Goal: Task Accomplishment & Management: Manage account settings

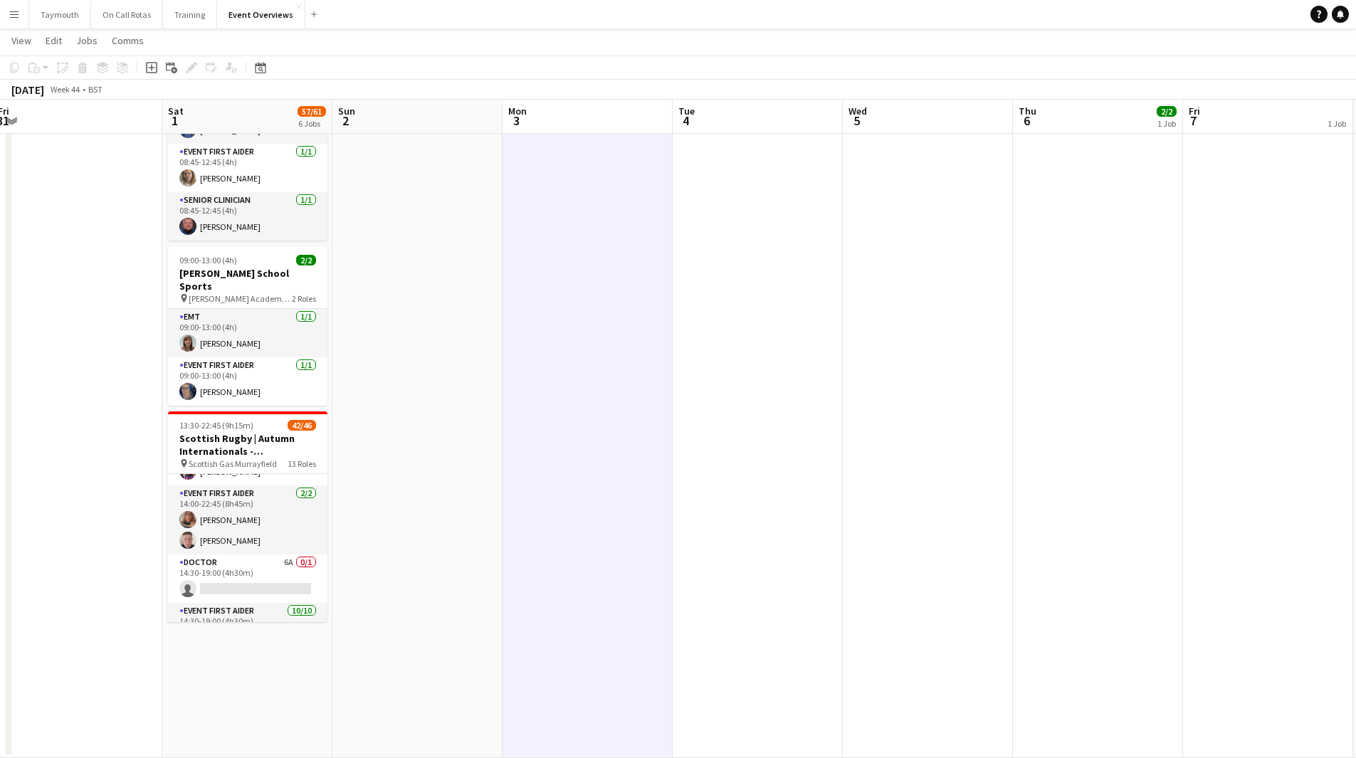
scroll to position [0, 422]
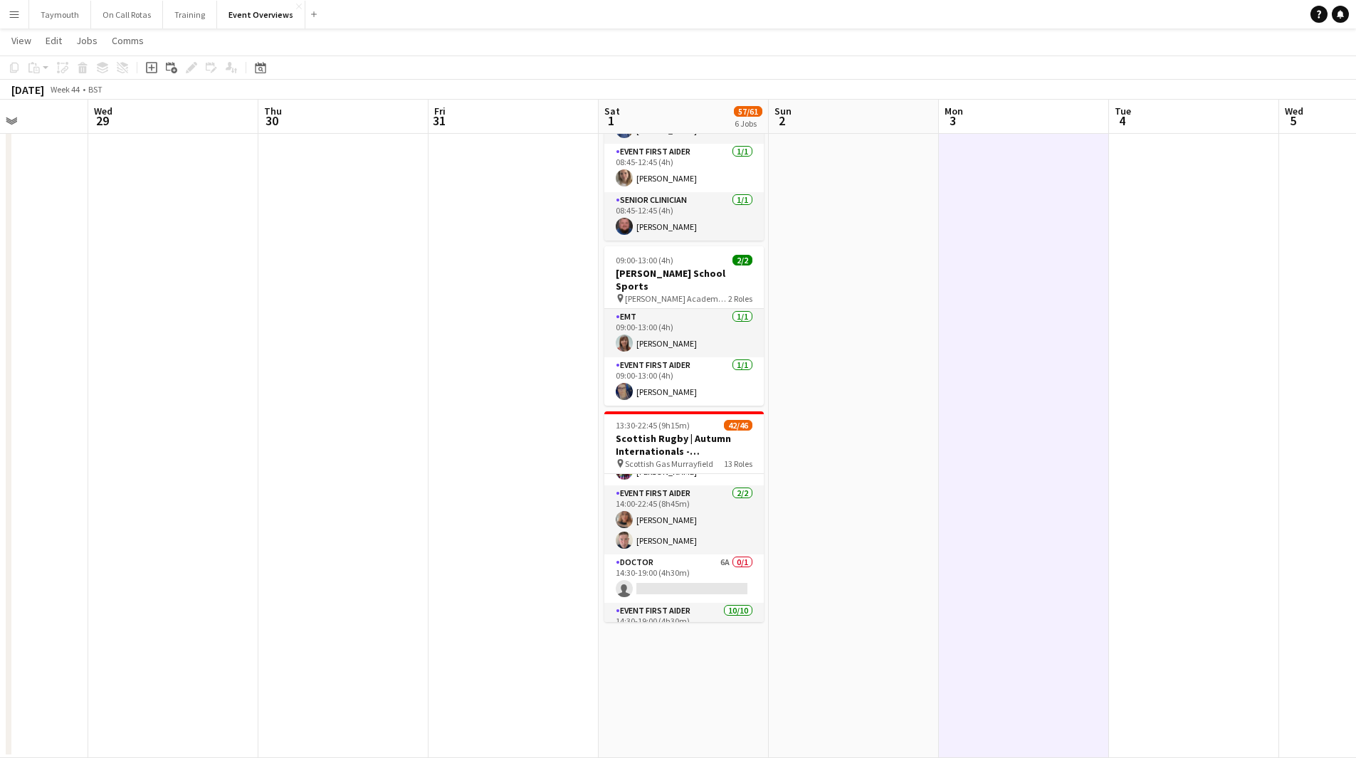
drag, startPoint x: 339, startPoint y: 474, endPoint x: 810, endPoint y: 469, distance: 470.7
click at [810, 469] on app-calendar-viewport "Sun 26 Mon 27 Tue 28 Wed 29 Thu 30 Fri 31 Sat 1 57/61 6 Jobs Sun 2 Mon 3 Tue 4 …" at bounding box center [678, 78] width 1356 height 1361
click at [270, 71] on div "Date picker [DATE] [DATE] [DATE] M [DATE] T [DATE] W [DATE] T [DATE] F [DATE] S…" at bounding box center [256, 67] width 32 height 17
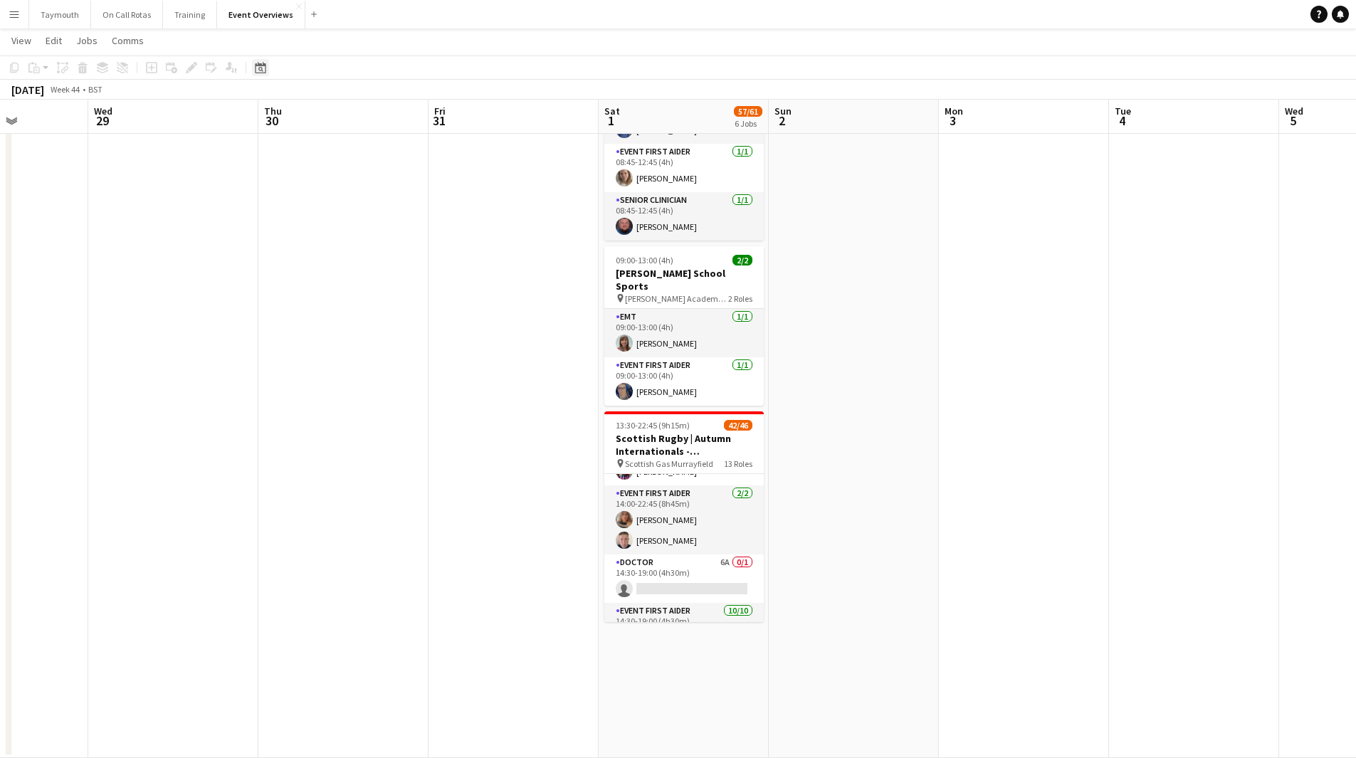
click at [266, 71] on icon at bounding box center [260, 67] width 11 height 11
click at [362, 293] on button "[DATE]" at bounding box center [361, 290] width 41 height 23
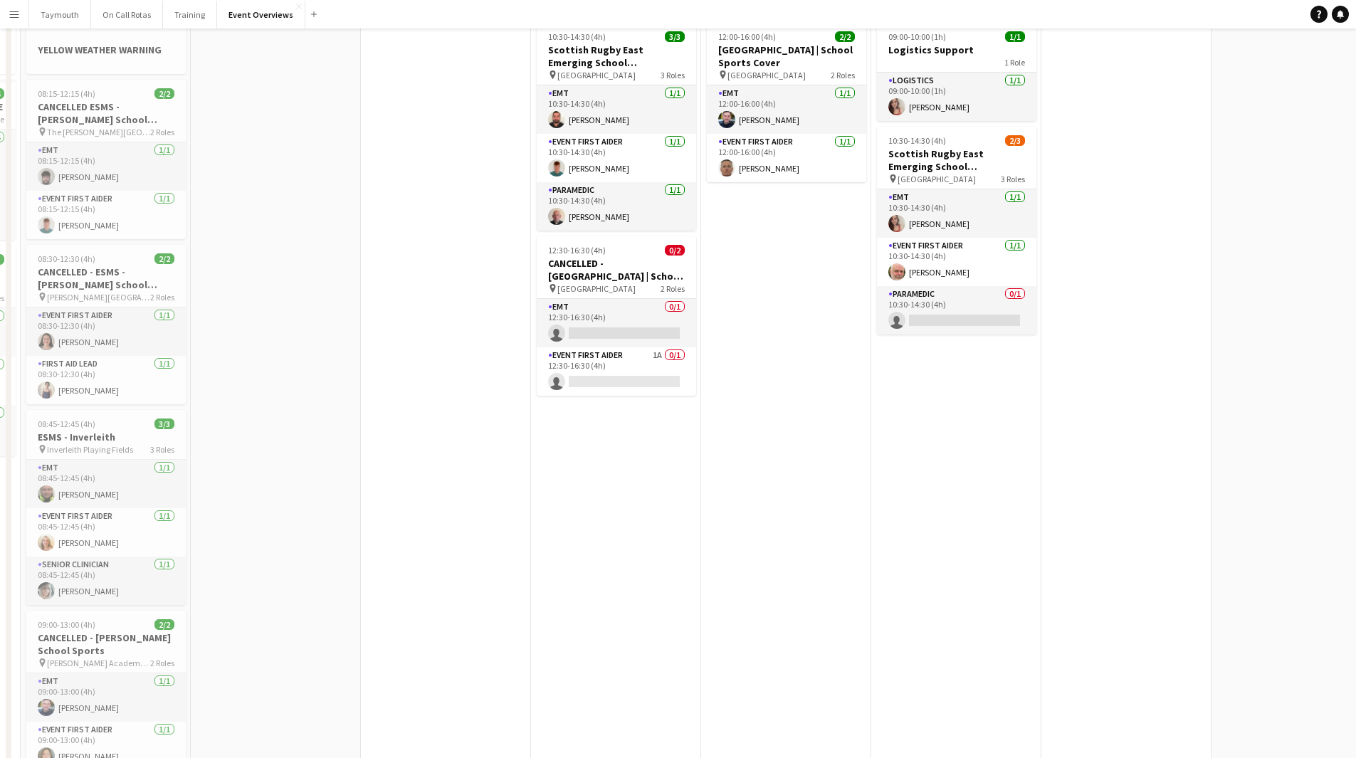
scroll to position [0, 0]
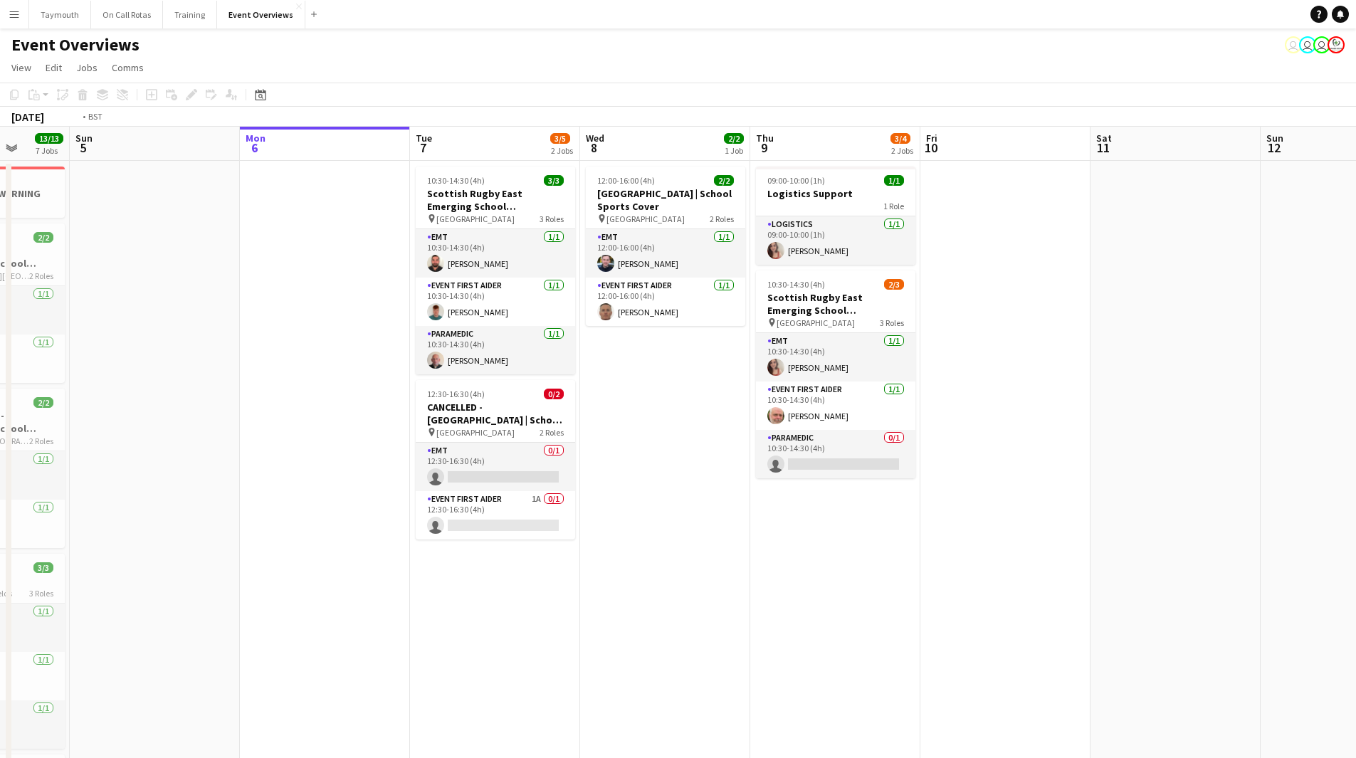
drag, startPoint x: 1124, startPoint y: 428, endPoint x: 697, endPoint y: 451, distance: 427.1
click at [683, 460] on app-calendar-viewport "Thu 2 Fri 3 15/15 3 Jobs Sat 4 13/13 7 Jobs Sun 5 Mon 6 Tue 7 3/5 2 Jobs Wed 8 …" at bounding box center [678, 772] width 1356 height 1291
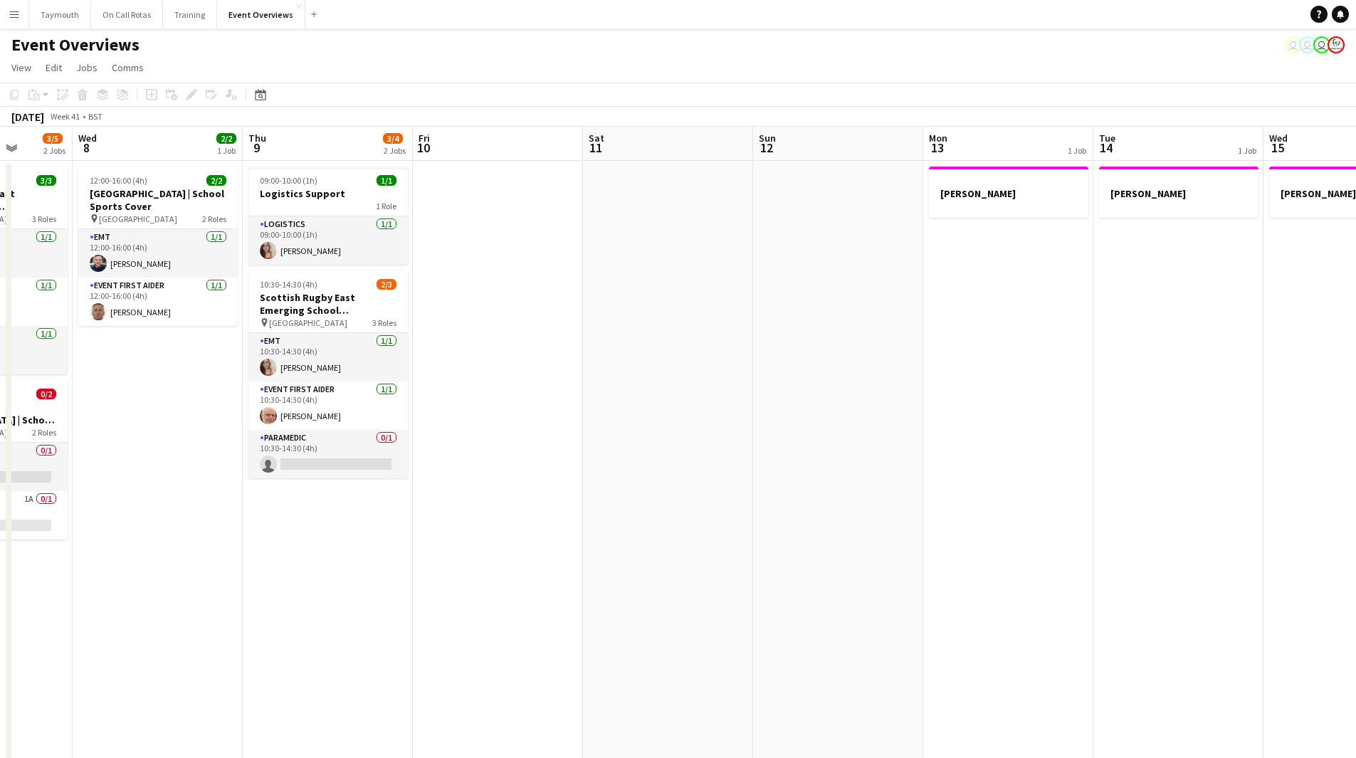
drag, startPoint x: 742, startPoint y: 476, endPoint x: 166, endPoint y: 452, distance: 576.5
click at [0, 466] on html "Menu Boards Boards Boards All jobs Status Workforce Workforce My Workforce Recr…" at bounding box center [678, 709] width 1356 height 1418
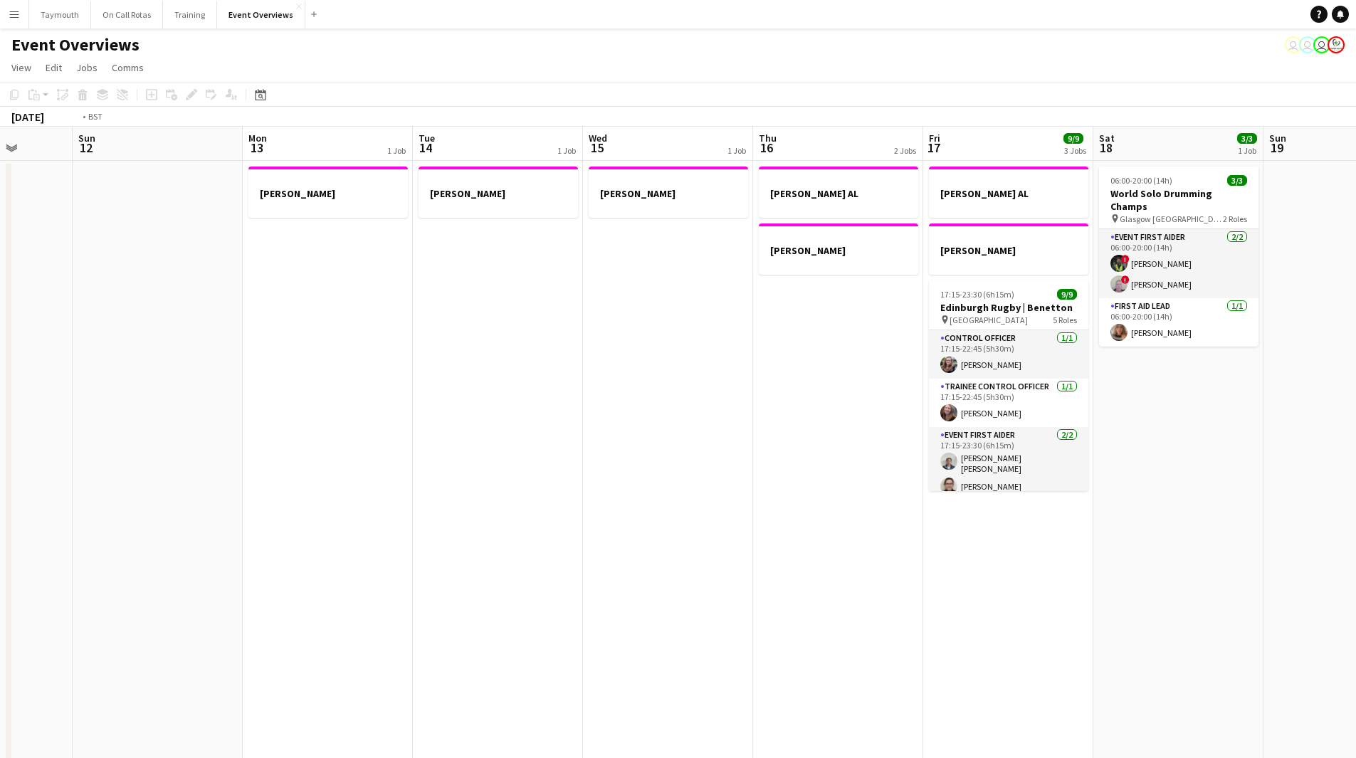
scroll to position [0, 492]
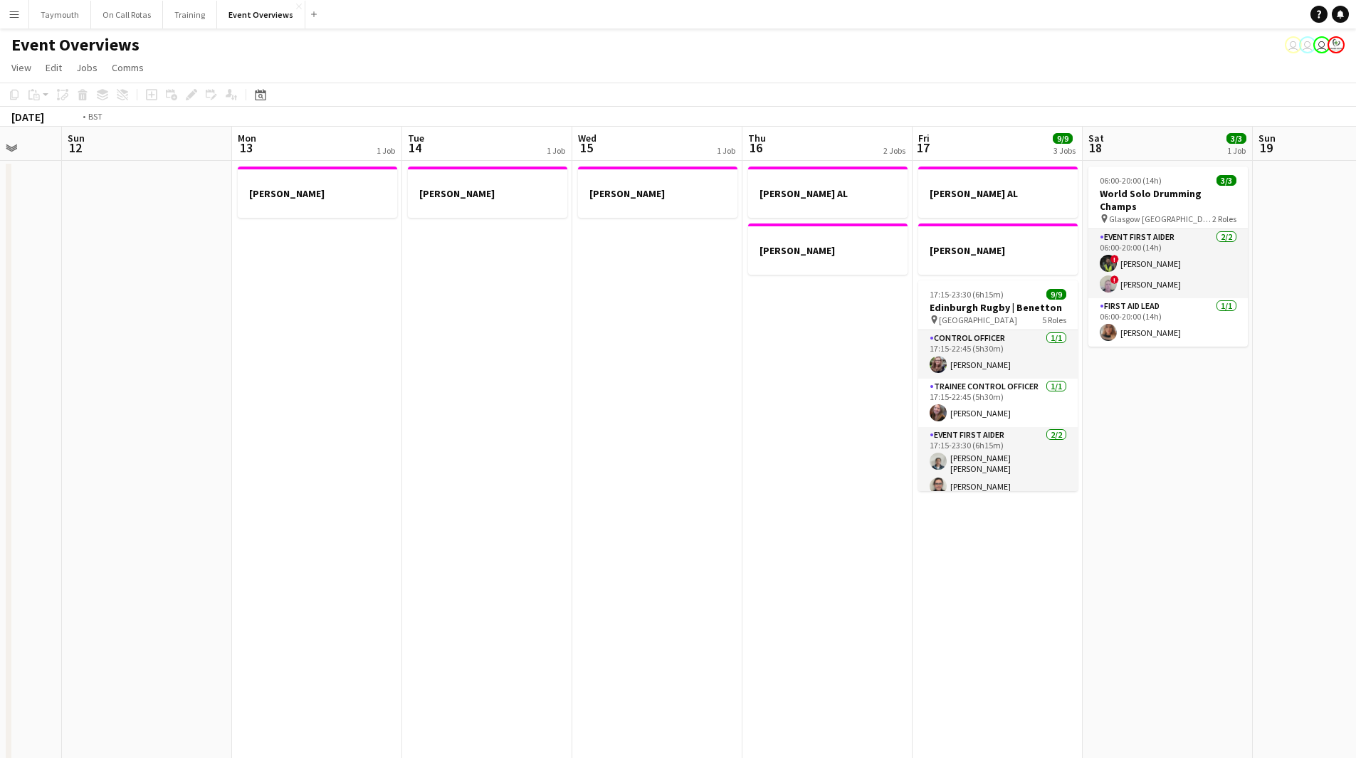
drag, startPoint x: 494, startPoint y: 457, endPoint x: 39, endPoint y: 461, distance: 455.0
click at [52, 463] on app-calendar-viewport "Thu 9 3/4 2 Jobs Fri 10 Sat 11 Sun 12 Mon 13 1 Job Tue 14 1 Job Wed 15 1 Job Th…" at bounding box center [678, 772] width 1356 height 1291
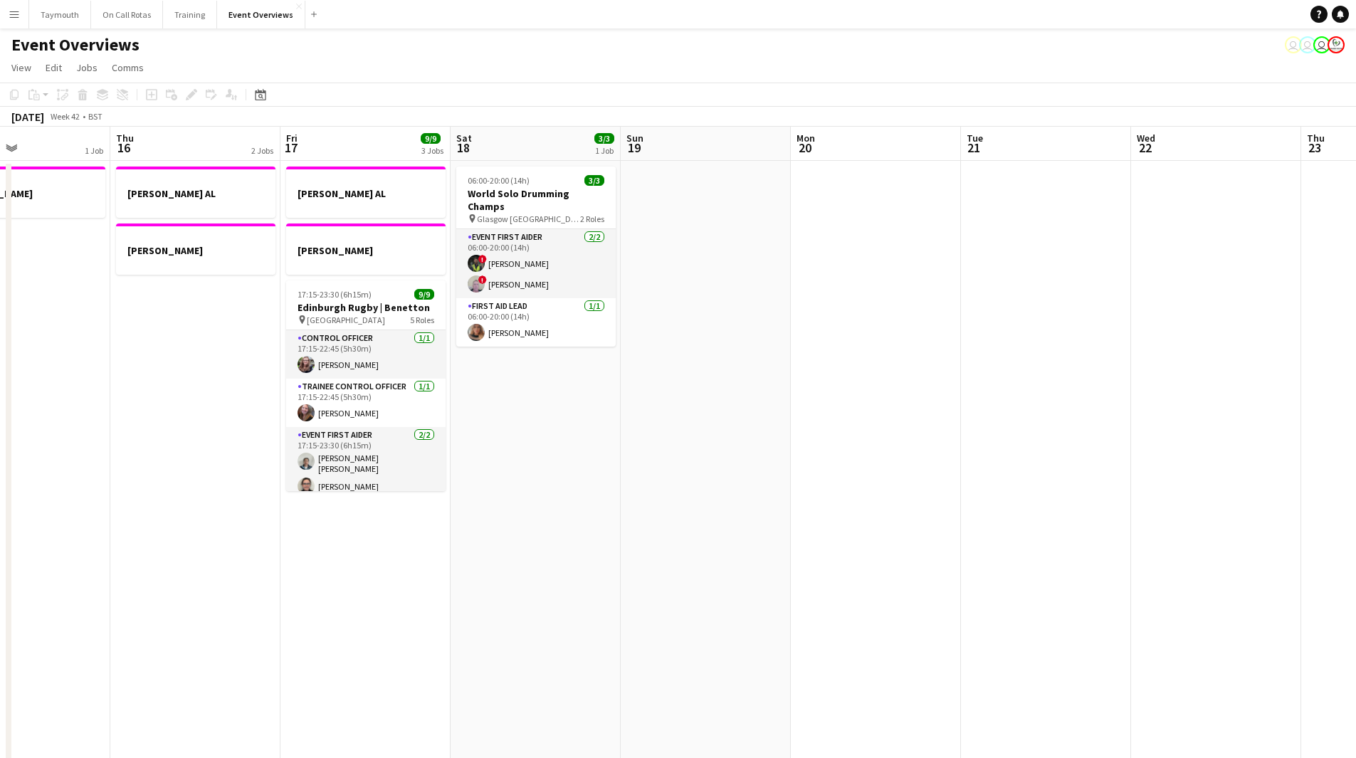
scroll to position [0, 501]
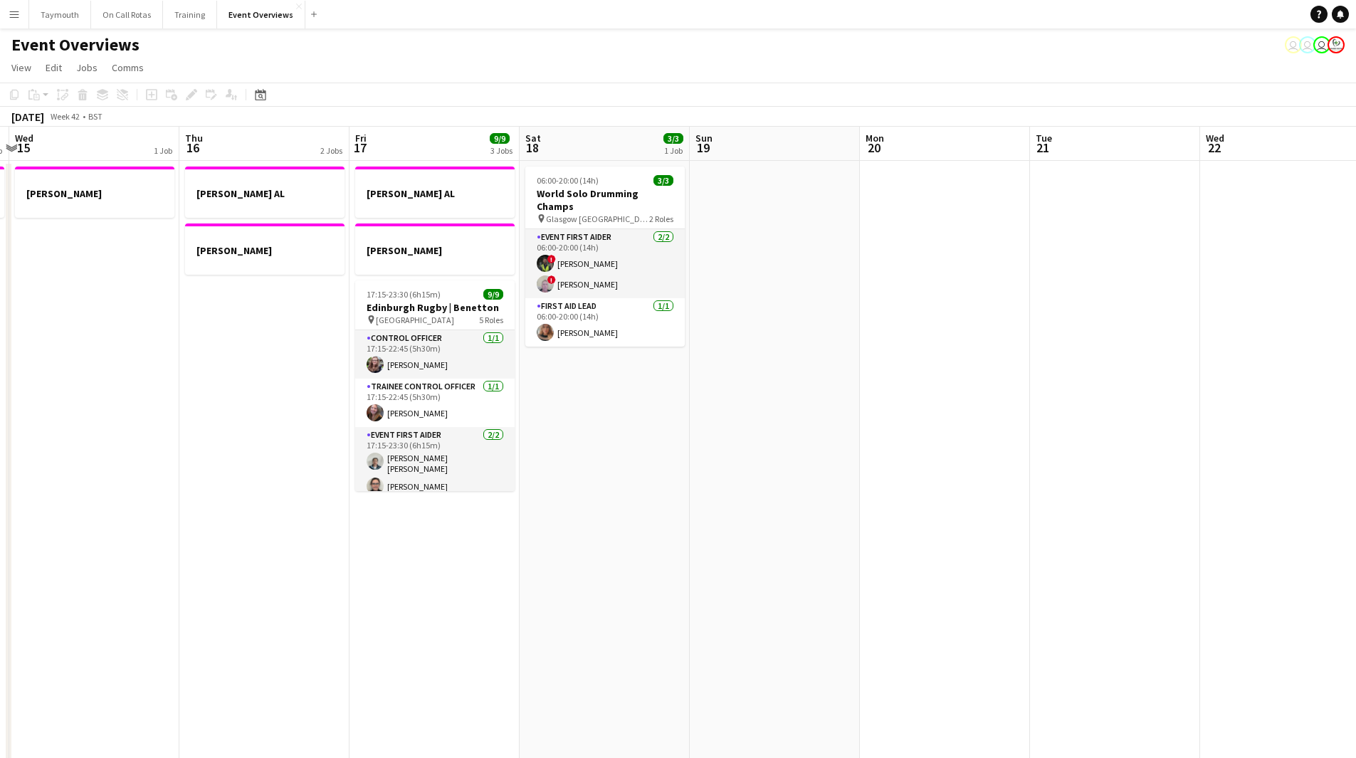
drag, startPoint x: 853, startPoint y: 458, endPoint x: 503, endPoint y: 488, distance: 350.9
click at [503, 488] on app-calendar-viewport "Sun 12 Mon 13 1 Job Tue 14 1 Job Wed 15 1 Job Thu 16 2 Jobs Fri 17 9/9 3 Jobs S…" at bounding box center [678, 772] width 1356 height 1291
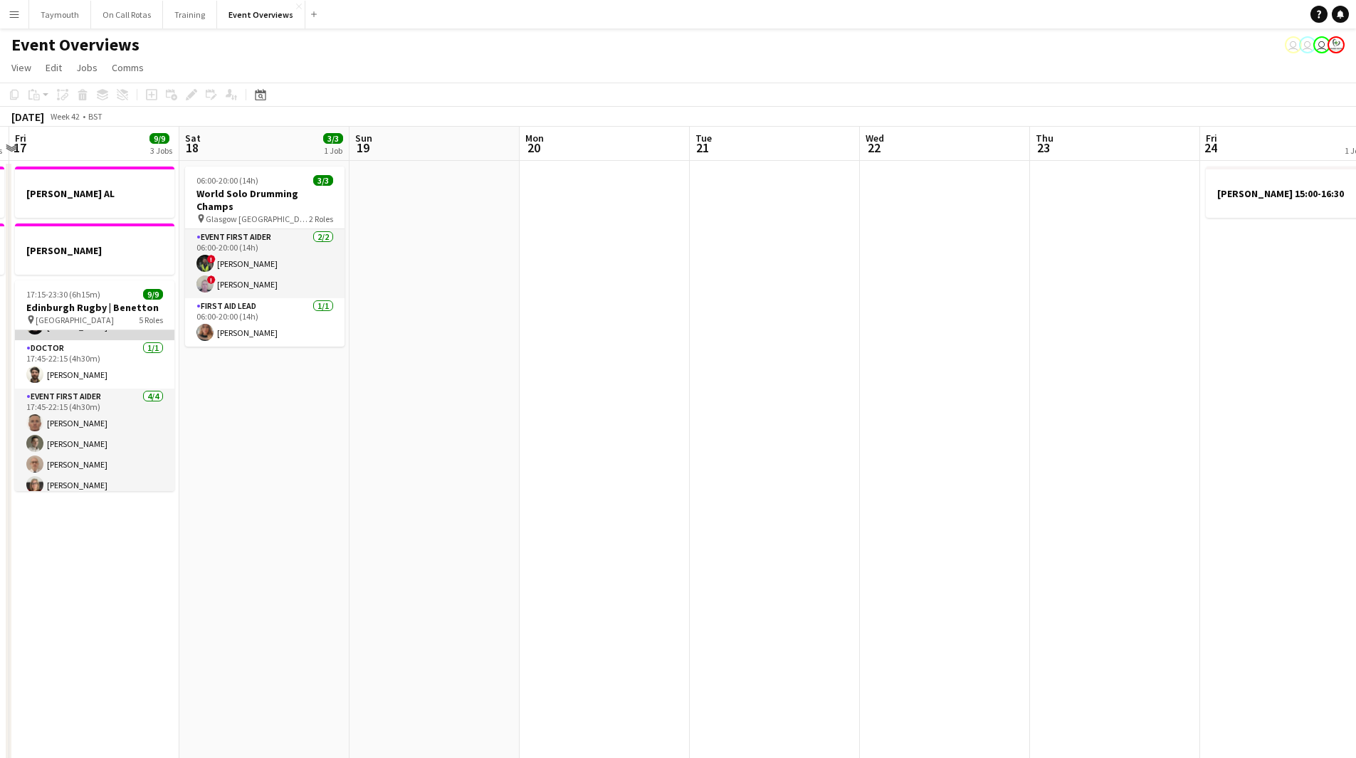
scroll to position [164, 0]
drag, startPoint x: 917, startPoint y: 450, endPoint x: 155, endPoint y: 516, distance: 765.5
click at [155, 516] on app-calendar-viewport "Tue 14 1 Job Wed 15 1 Job Thu 16 2 Jobs Fri 17 9/9 3 Jobs Sat 18 3/3 1 Job Sun …" at bounding box center [678, 772] width 1356 height 1291
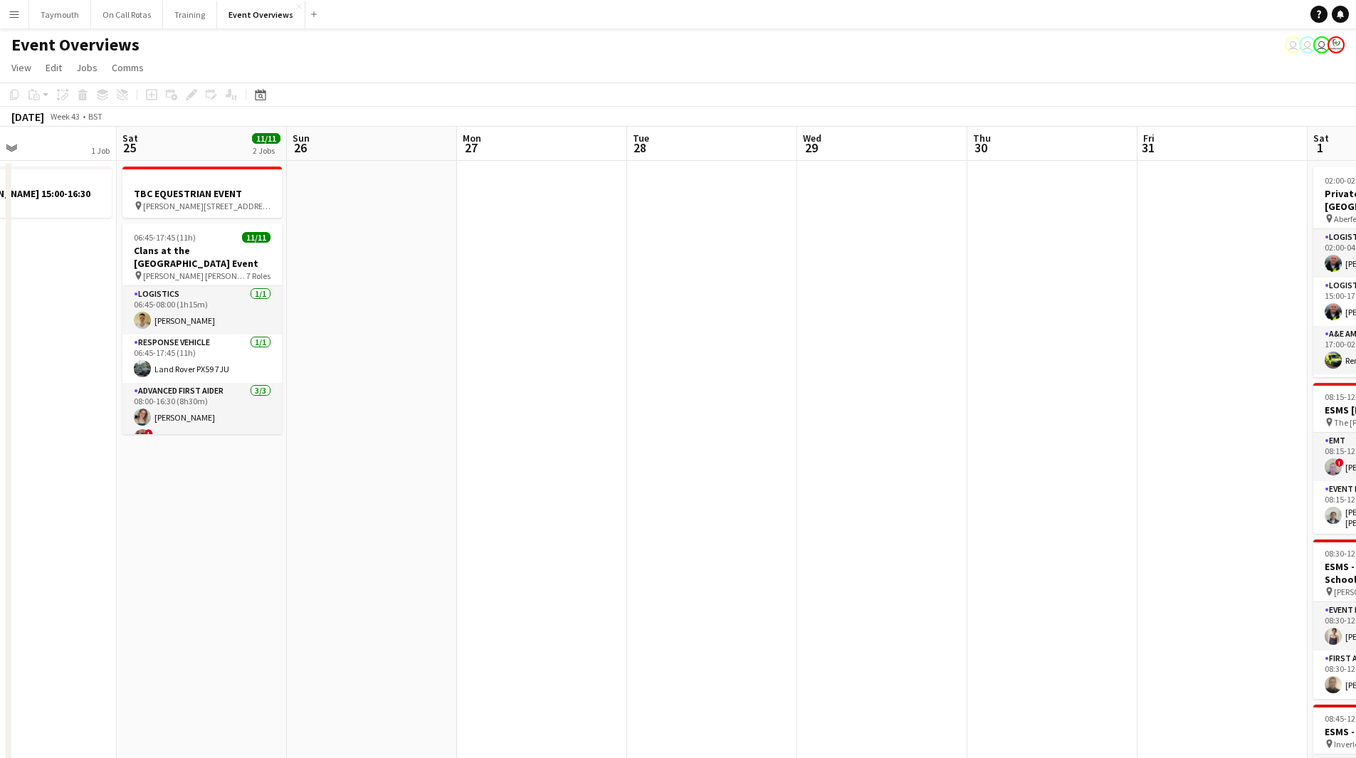
drag, startPoint x: 462, startPoint y: 533, endPoint x: 186, endPoint y: 536, distance: 276.3
click at [186, 536] on app-calendar-viewport "Tue 21 Wed 22 Thu 23 Fri 24 1 Job Sat 25 11/11 2 Jobs Sun 26 Mon 27 Tue 28 Wed …" at bounding box center [678, 772] width 1356 height 1291
drag, startPoint x: 121, startPoint y: 526, endPoint x: 17, endPoint y: 514, distance: 104.7
click at [17, 516] on app-calendar-viewport "Tue 21 Wed 22 Thu 23 Fri 24 1 Job Sat 25 11/11 2 Jobs Sun 26 Mon 27 Tue 28 Wed …" at bounding box center [678, 772] width 1356 height 1291
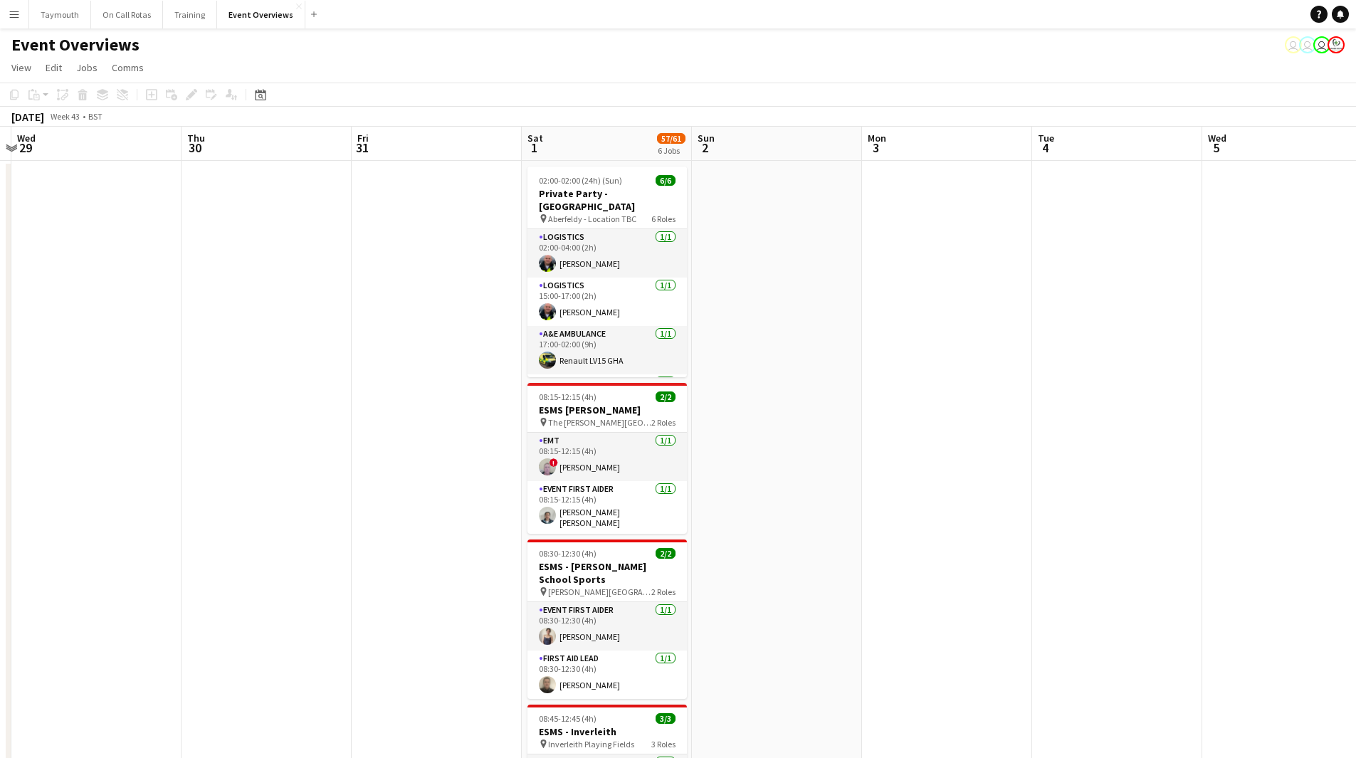
drag, startPoint x: 415, startPoint y: 505, endPoint x: 213, endPoint y: 523, distance: 203.0
click at [213, 523] on app-calendar-viewport "Sun 26 Mon 27 Tue 28 Wed 29 Thu 30 Fri 31 Sat 1 57/61 6 Jobs Sun 2 Mon 3 Tue 4 …" at bounding box center [678, 772] width 1356 height 1291
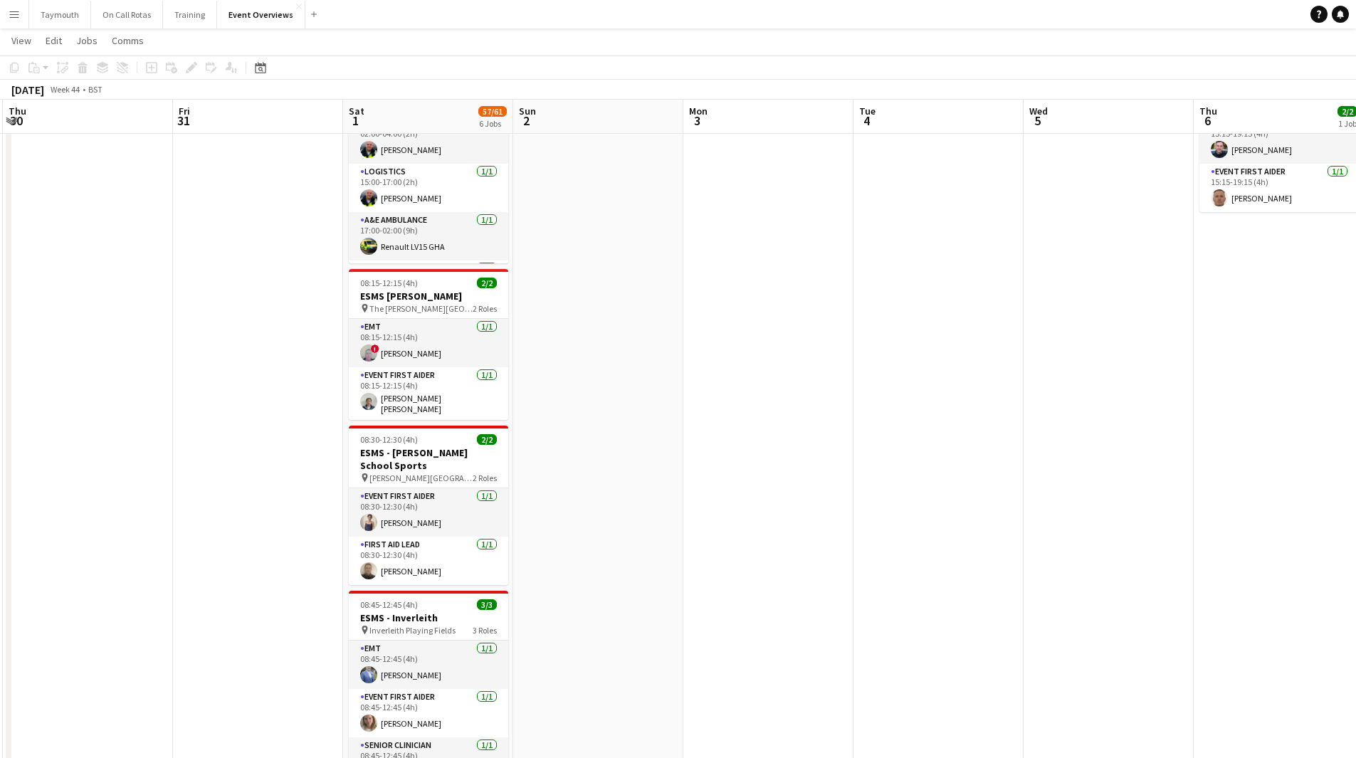
scroll to position [0, 0]
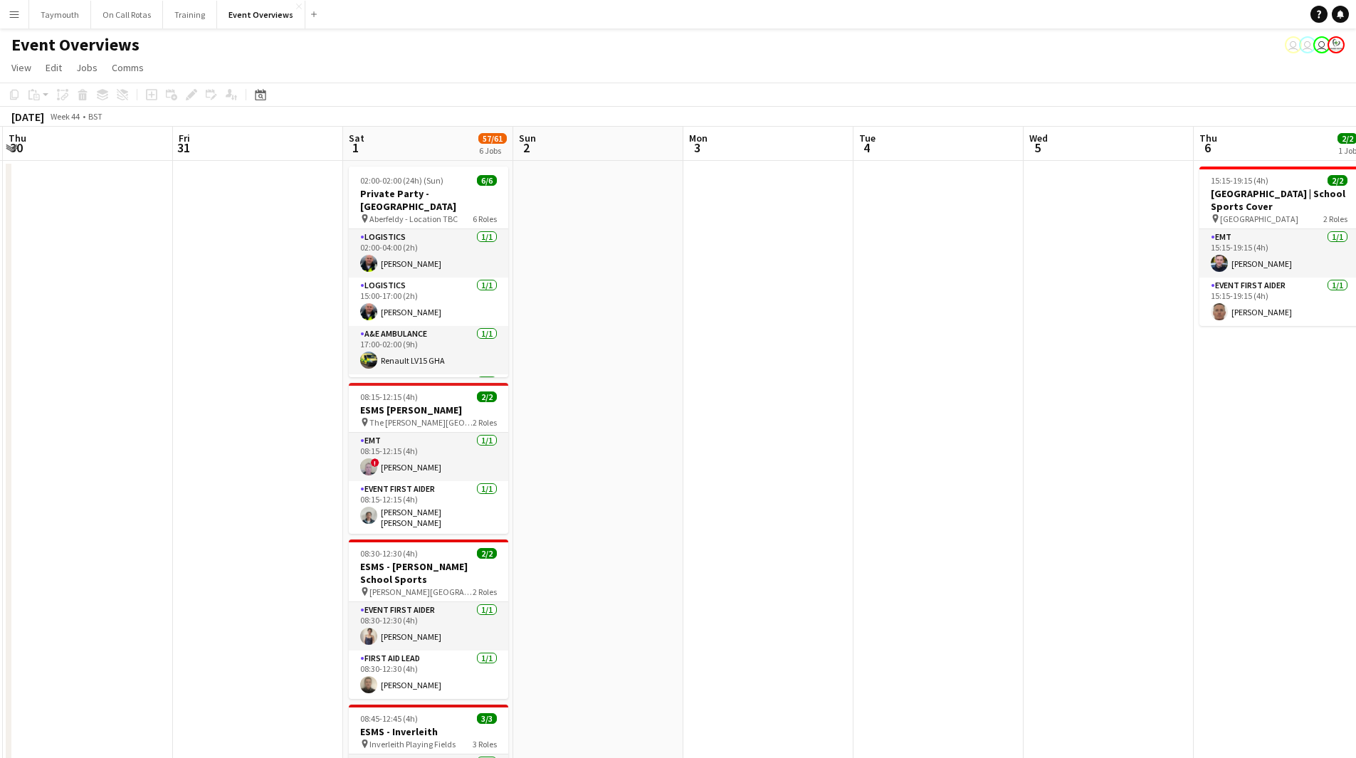
click at [300, 531] on app-calendar-viewport "Mon 27 Tue 28 Wed 29 Thu 30 Fri 31 Sat 1 57/61 6 Jobs Sun 2 Mon 3 Tue 4 Wed 5 T…" at bounding box center [678, 772] width 1356 height 1291
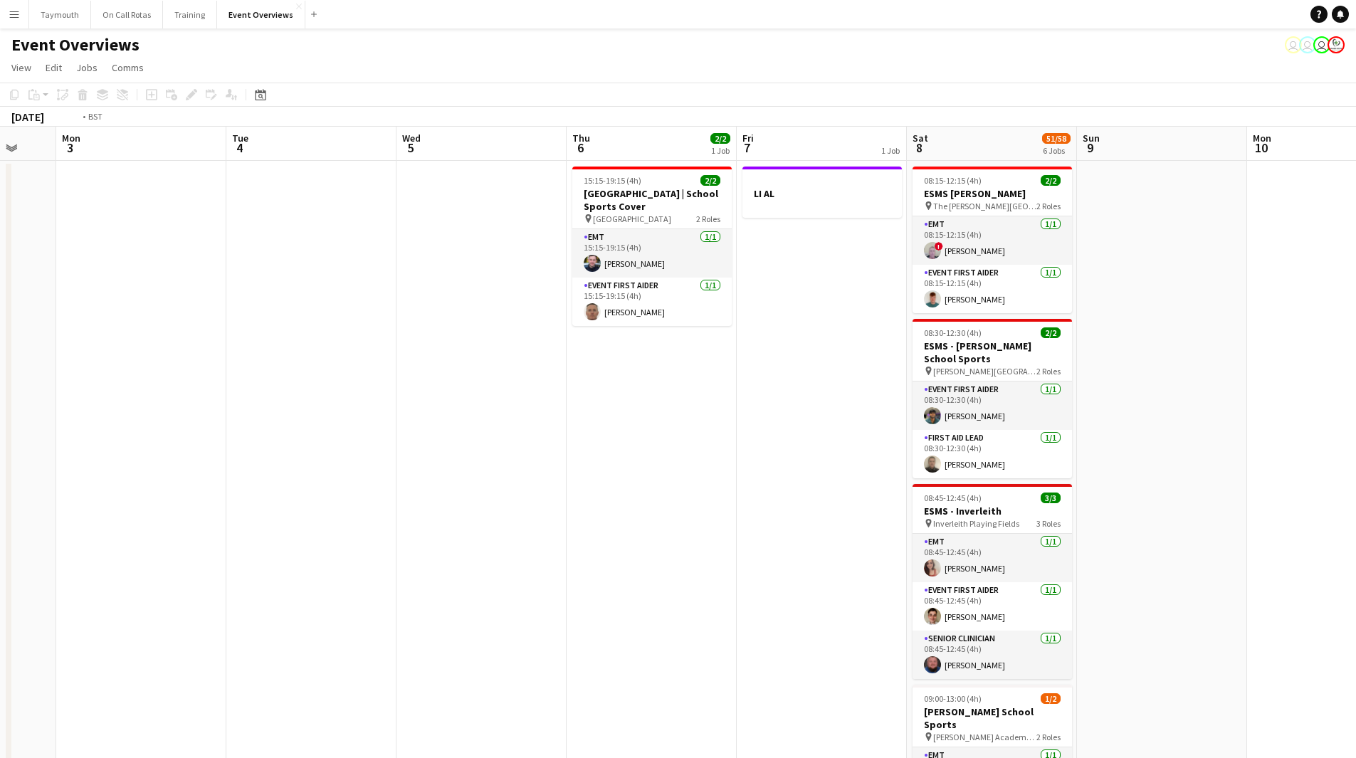
click at [364, 503] on app-calendar-viewport "Fri 31 Sat 1 57/61 6 Jobs Sun 2 Mon 3 Tue 4 Wed 5 Thu 6 2/2 1 Job Fri 7 1 Job S…" at bounding box center [678, 772] width 1356 height 1291
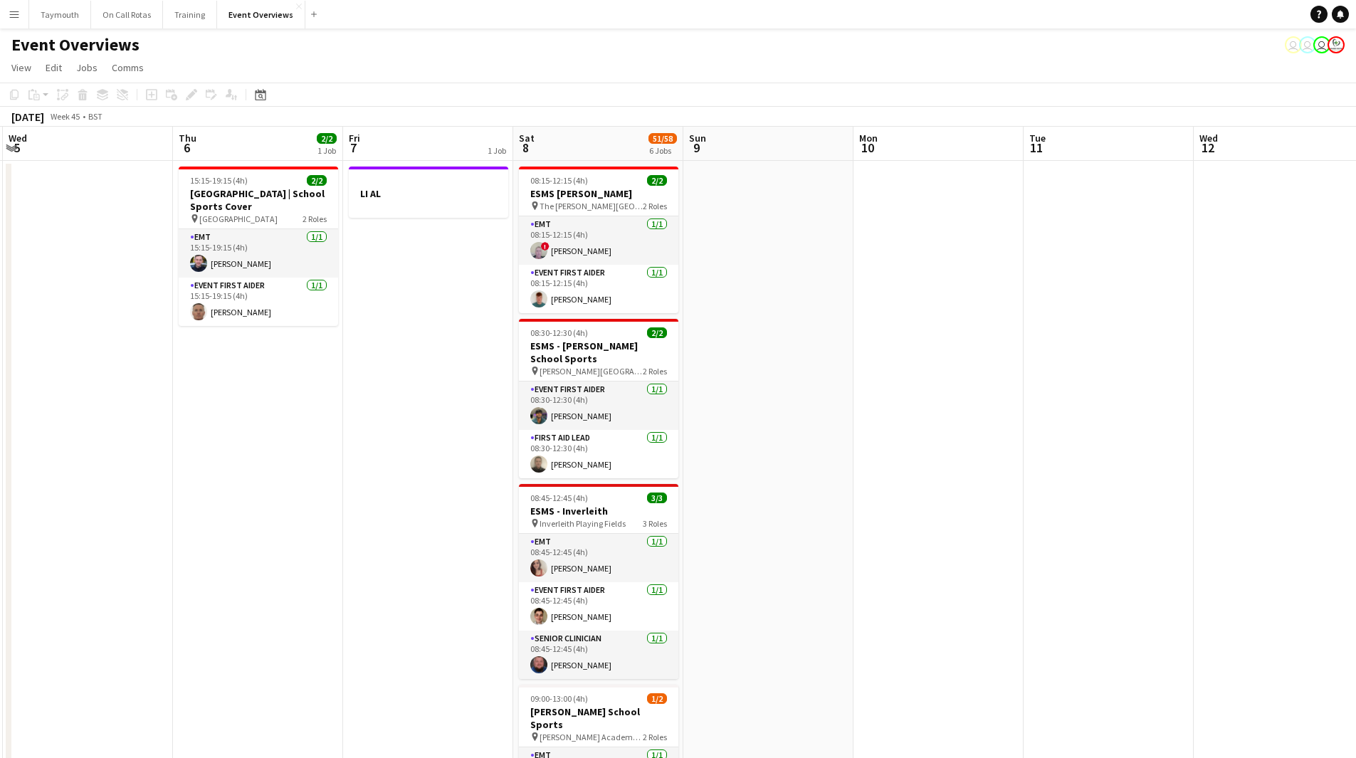
drag, startPoint x: 89, startPoint y: 478, endPoint x: -83, endPoint y: 460, distance: 172.5
click at [0, 460] on html "Menu Boards Boards Boards All jobs Status Workforce Workforce My Workforce Recr…" at bounding box center [678, 709] width 1356 height 1418
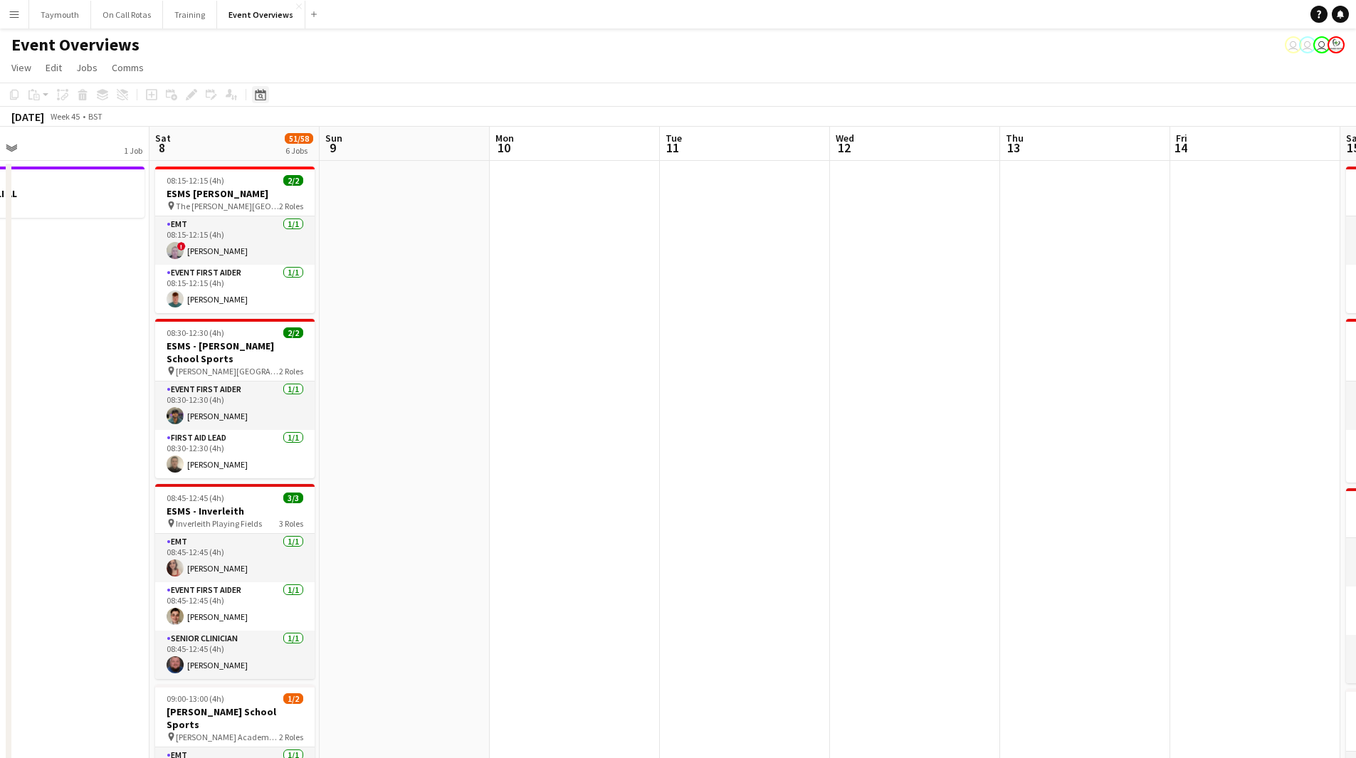
click at [263, 91] on icon at bounding box center [260, 94] width 11 height 11
click at [280, 147] on span "[DATE]" at bounding box center [274, 143] width 26 height 13
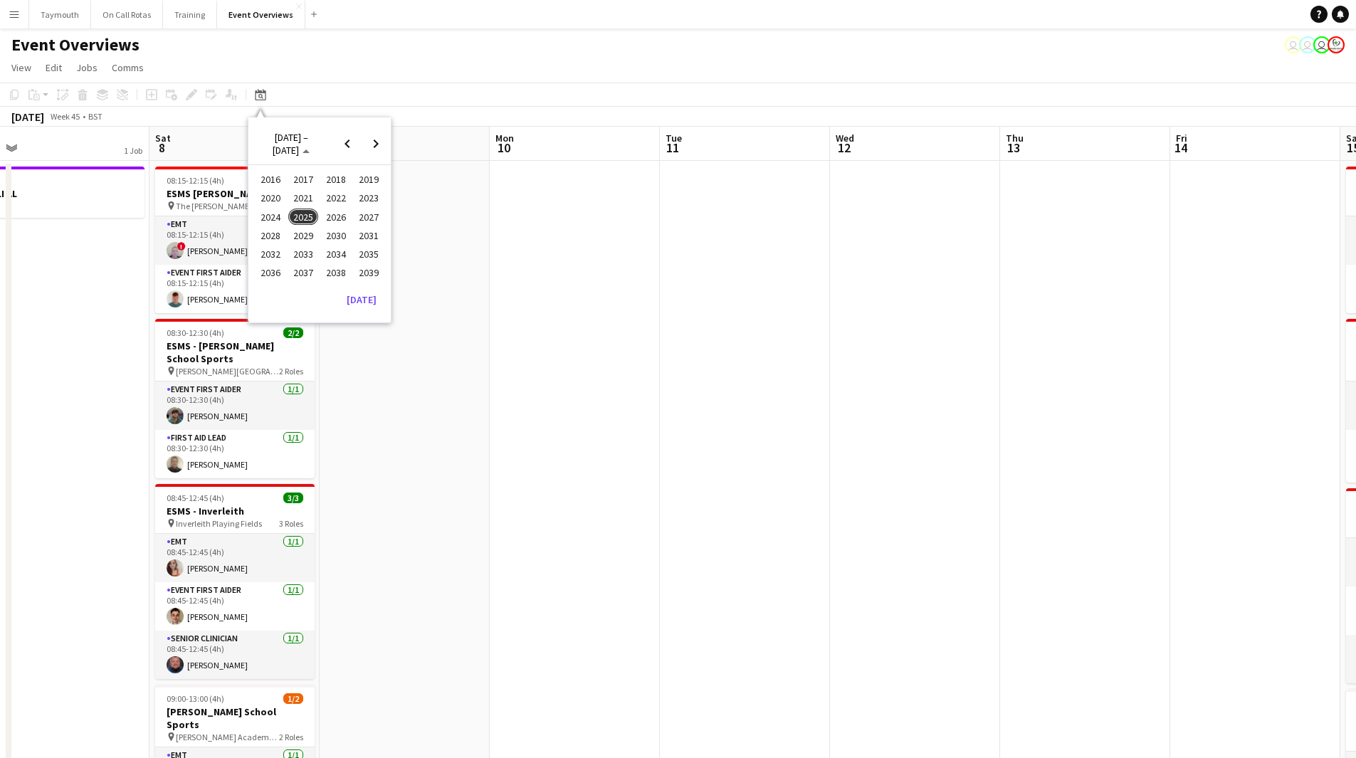
click at [278, 219] on span "2024" at bounding box center [270, 217] width 29 height 17
click at [310, 237] on span "OCT" at bounding box center [302, 235] width 29 height 17
click at [325, 272] on span "24" at bounding box center [319, 272] width 17 height 17
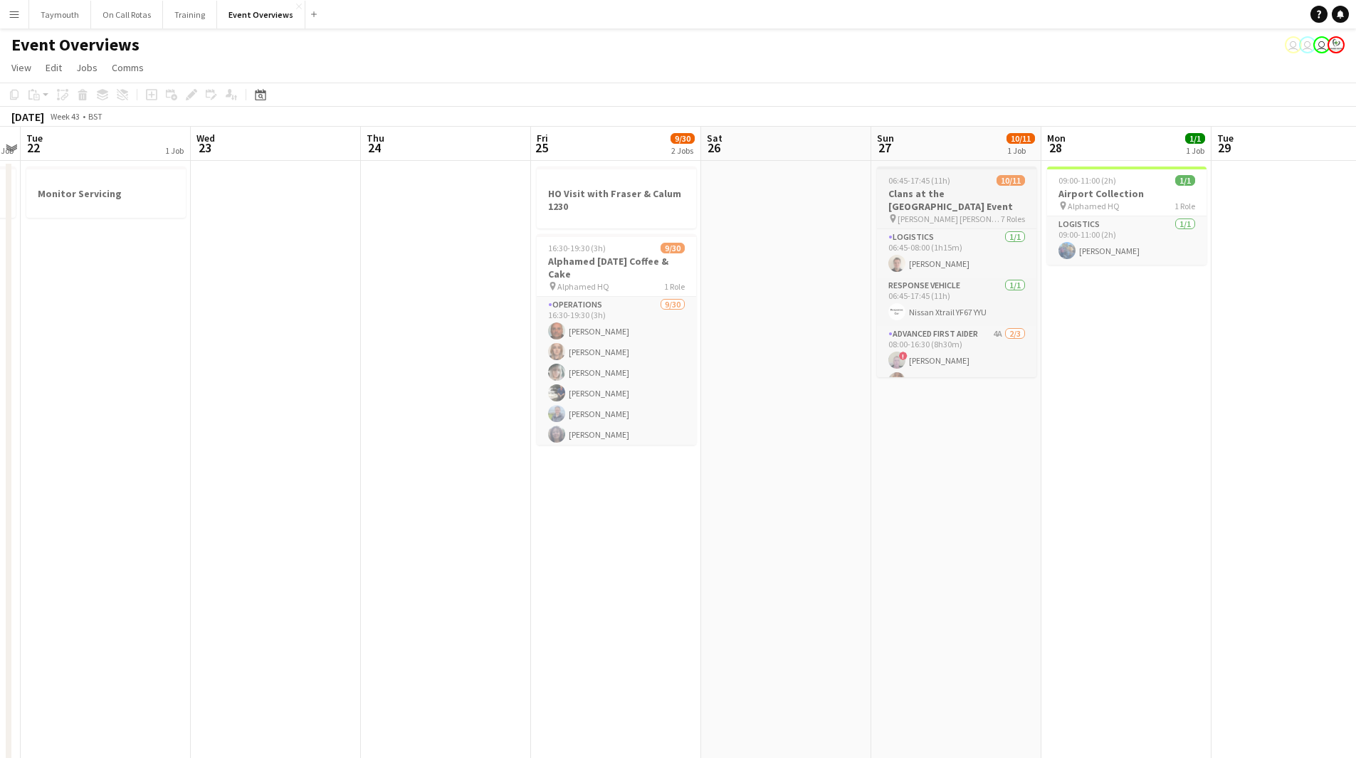
click at [975, 190] on h3 "Clans at the [GEOGRAPHIC_DATA] Event" at bounding box center [956, 200] width 159 height 26
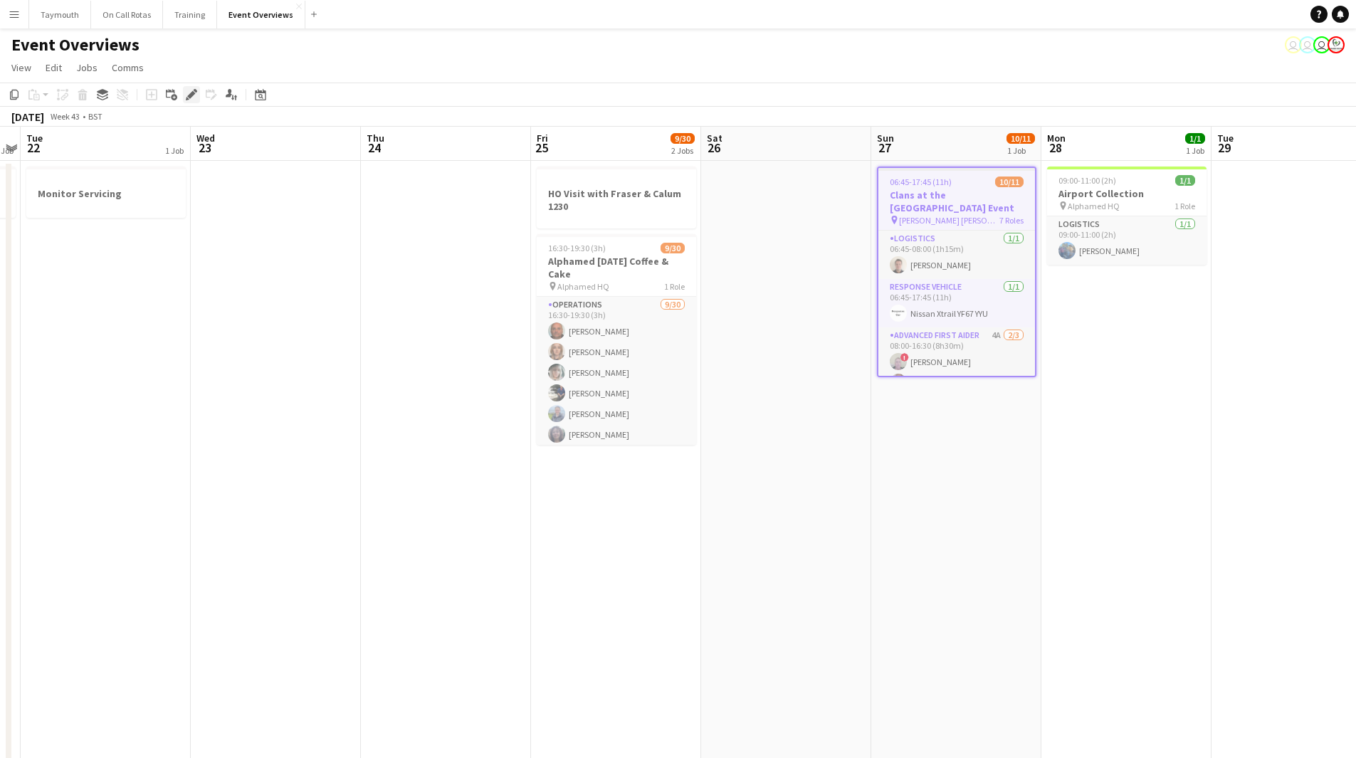
click at [184, 95] on div "Edit" at bounding box center [191, 94] width 17 height 17
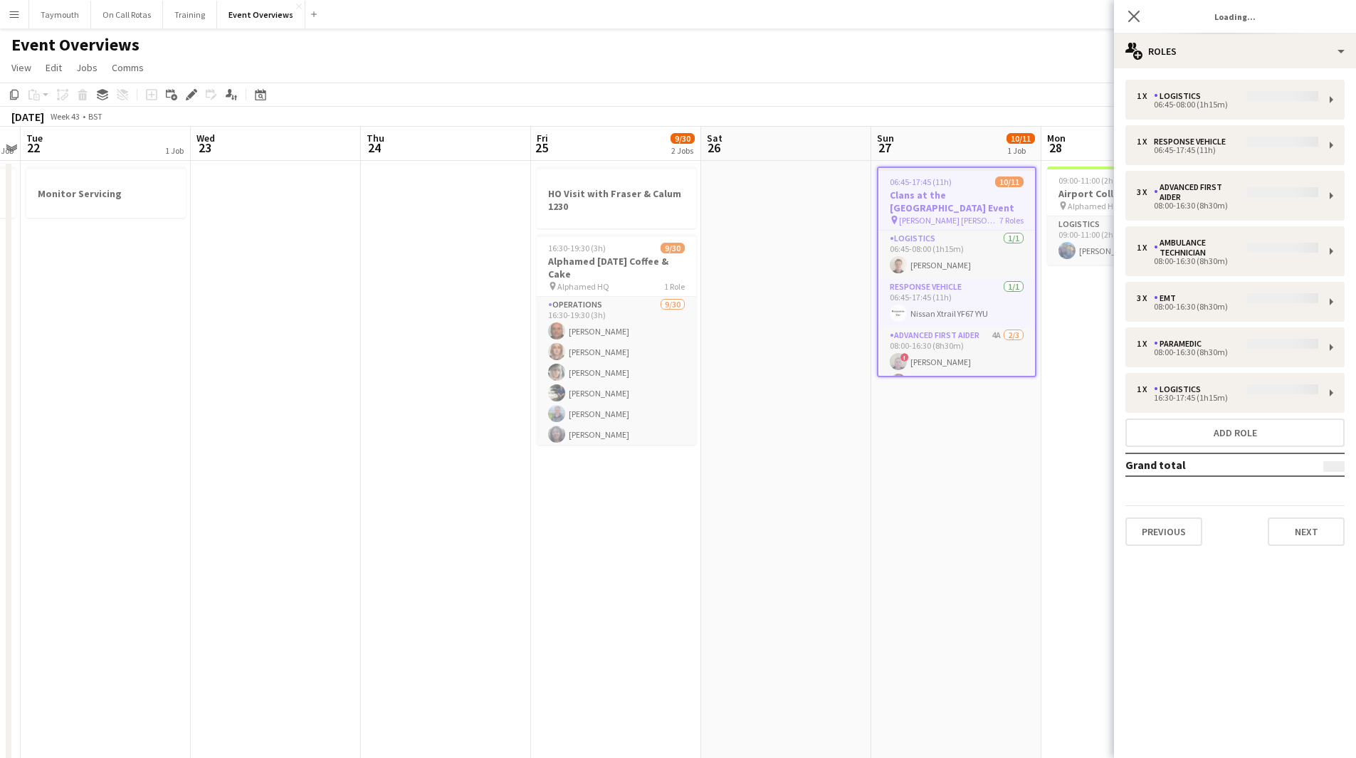
type input "**********"
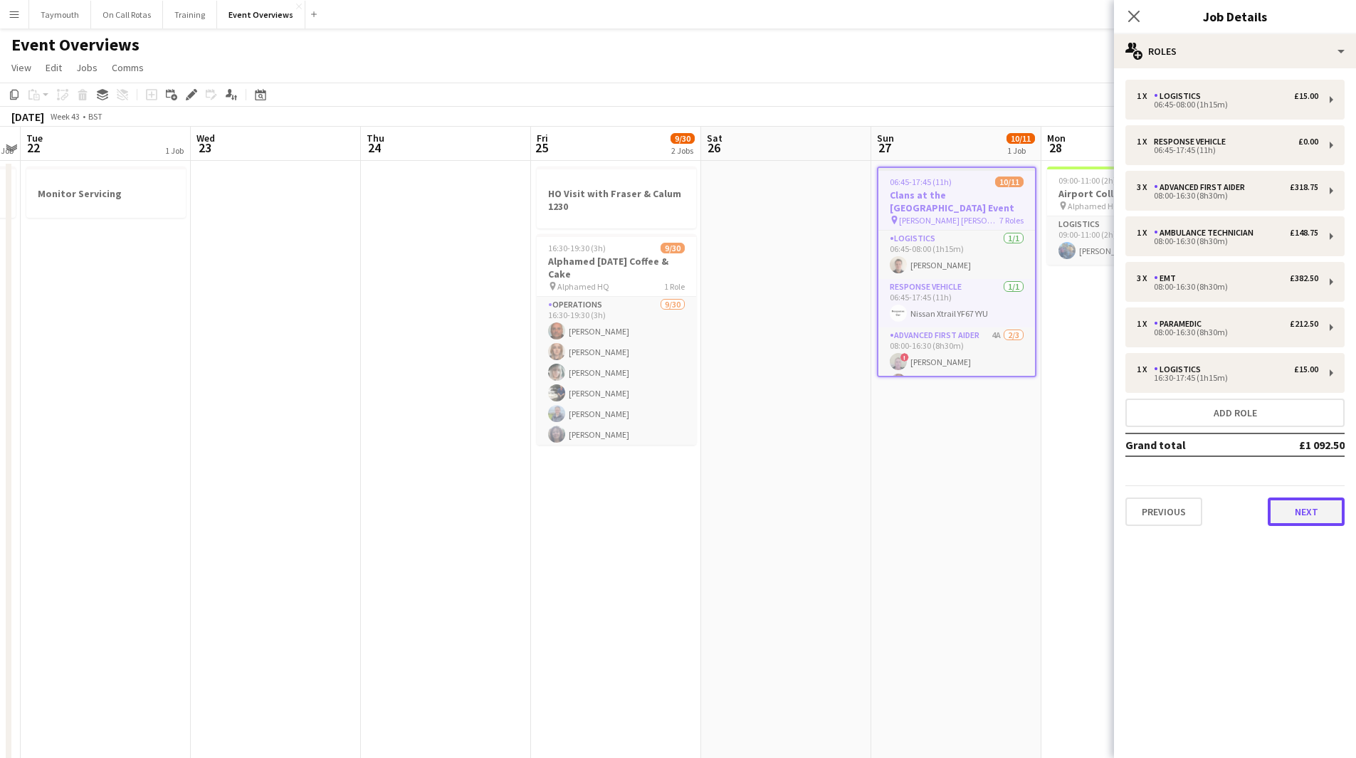
click at [1301, 503] on button "Next" at bounding box center [1306, 512] width 77 height 28
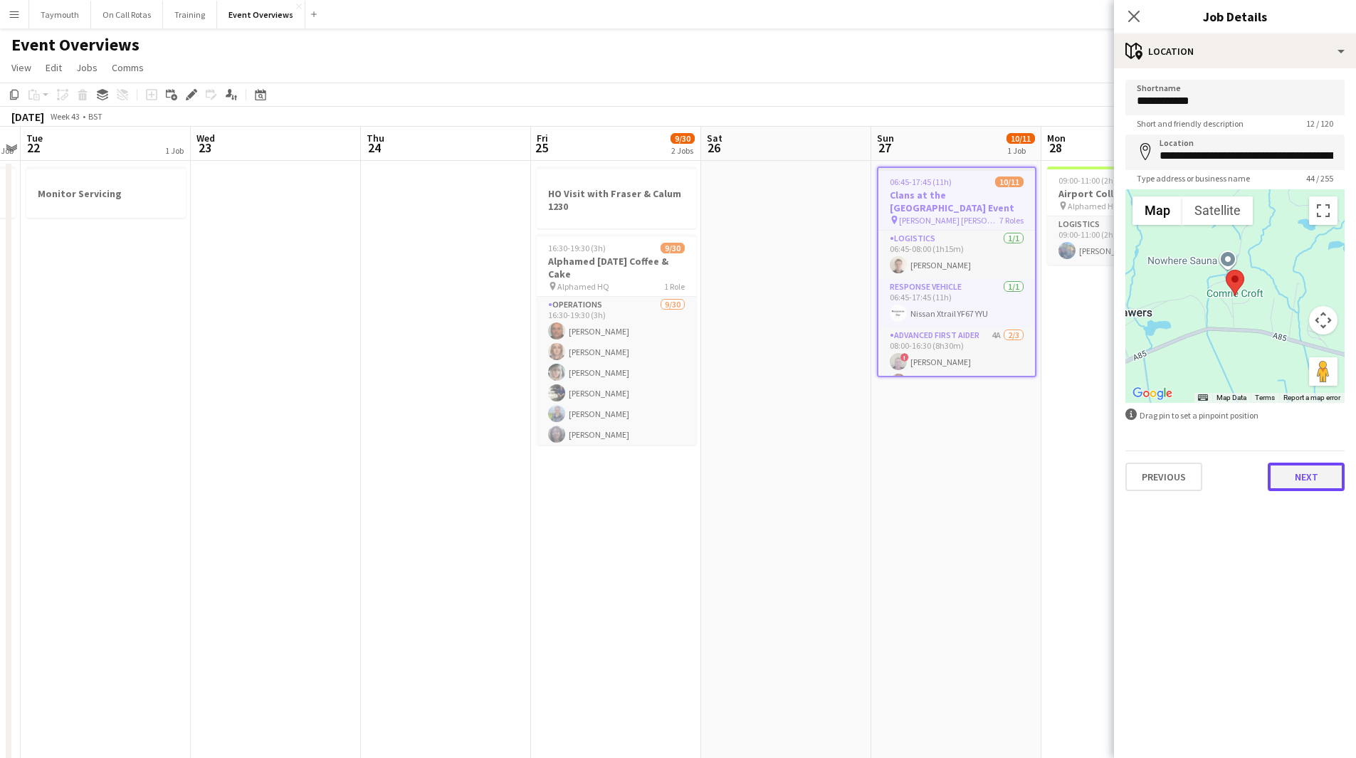
click at [1309, 474] on button "Next" at bounding box center [1306, 477] width 77 height 28
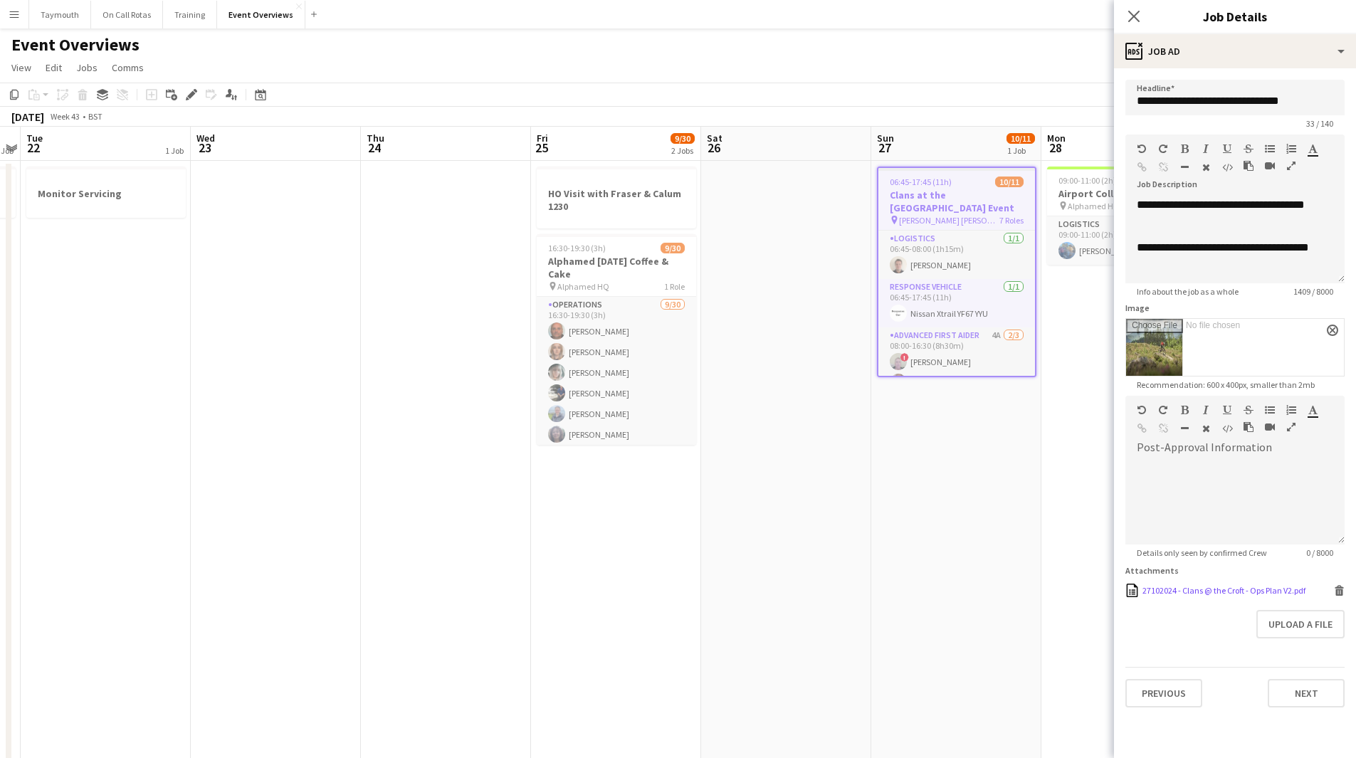
click at [1268, 587] on div "27102024 - Clans @ the Croft - Ops Plan V2.pdf" at bounding box center [1224, 590] width 163 height 11
click at [256, 99] on icon "Date picker" at bounding box center [260, 94] width 11 height 11
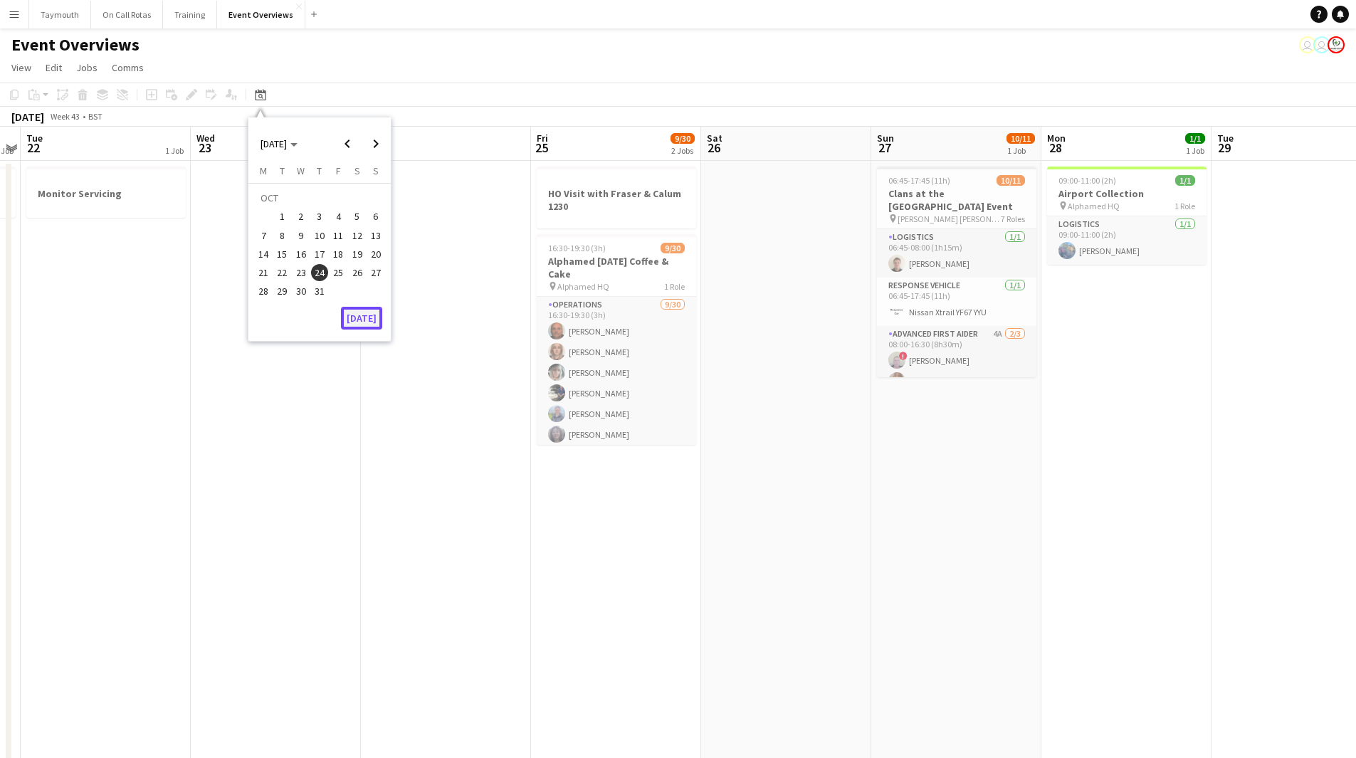
click at [359, 325] on button "[DATE]" at bounding box center [361, 318] width 41 height 23
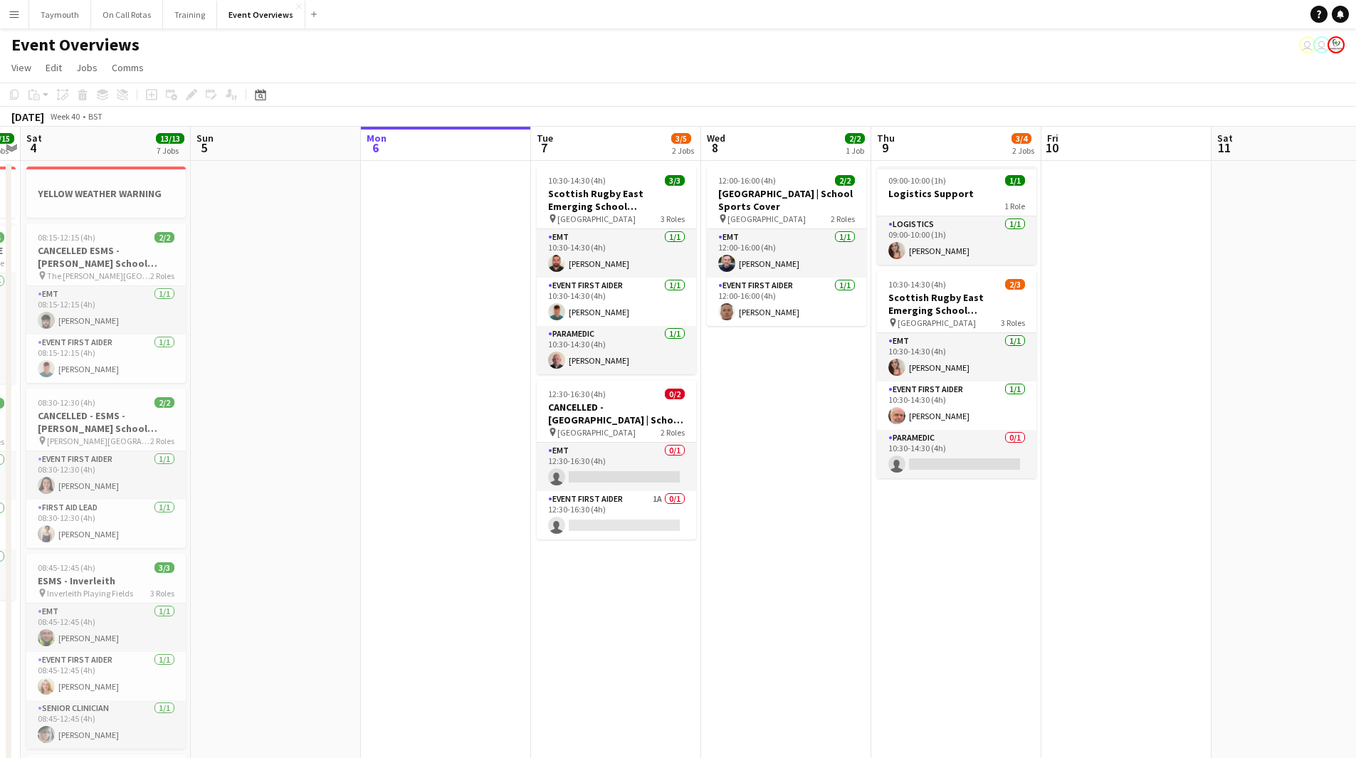
drag, startPoint x: 1062, startPoint y: 385, endPoint x: 535, endPoint y: 434, distance: 529.8
click at [567, 433] on app-calendar-viewport "Wed 1 Thu 2 Fri 3 15/15 3 Jobs Sat 4 13/13 7 Jobs Sun 5 Mon 6 Tue 7 3/5 2 Jobs …" at bounding box center [678, 772] width 1356 height 1291
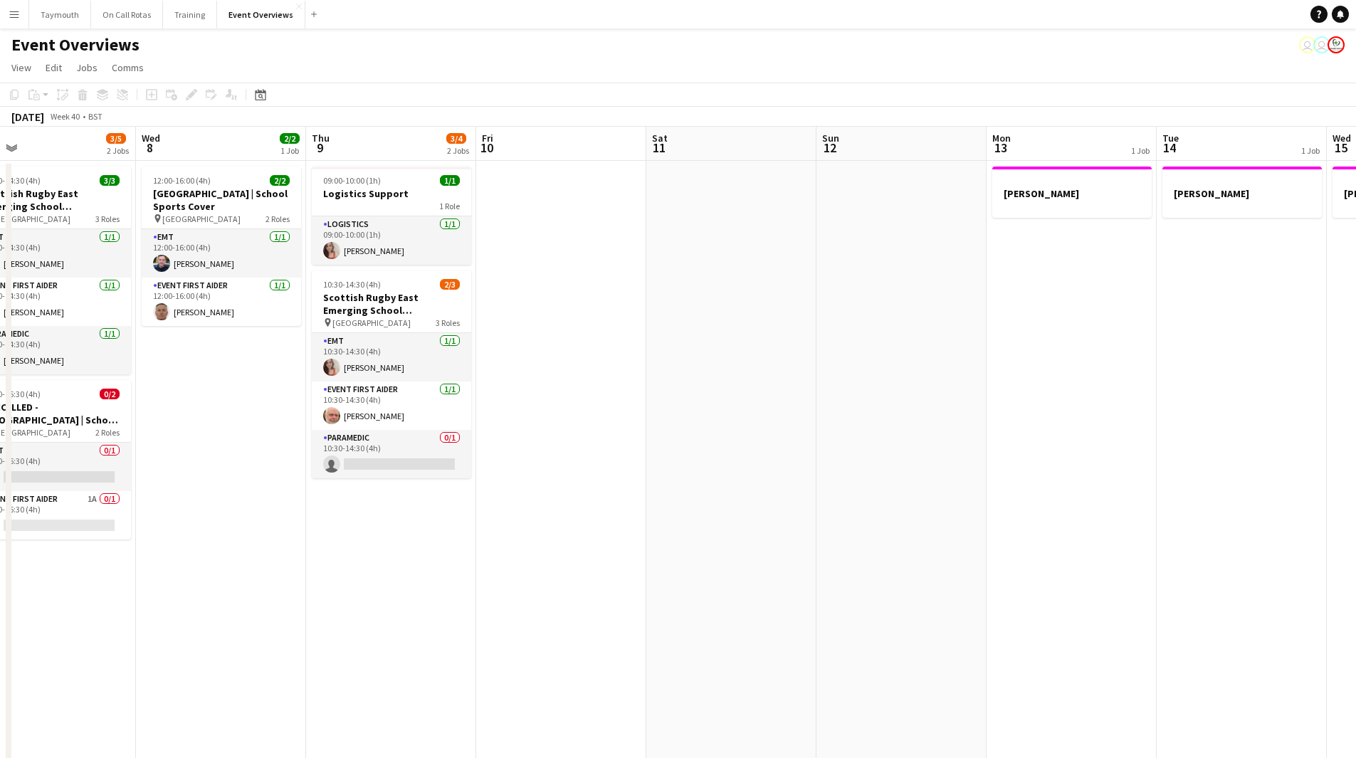
drag, startPoint x: 630, startPoint y: 468, endPoint x: 427, endPoint y: 479, distance: 203.3
click at [427, 479] on app-calendar-viewport "Sat 4 13/13 7 Jobs Sun 5 Mon 6 Tue 7 3/5 2 Jobs Wed 8 2/2 1 Job Thu 9 3/4 2 Job…" at bounding box center [678, 772] width 1356 height 1291
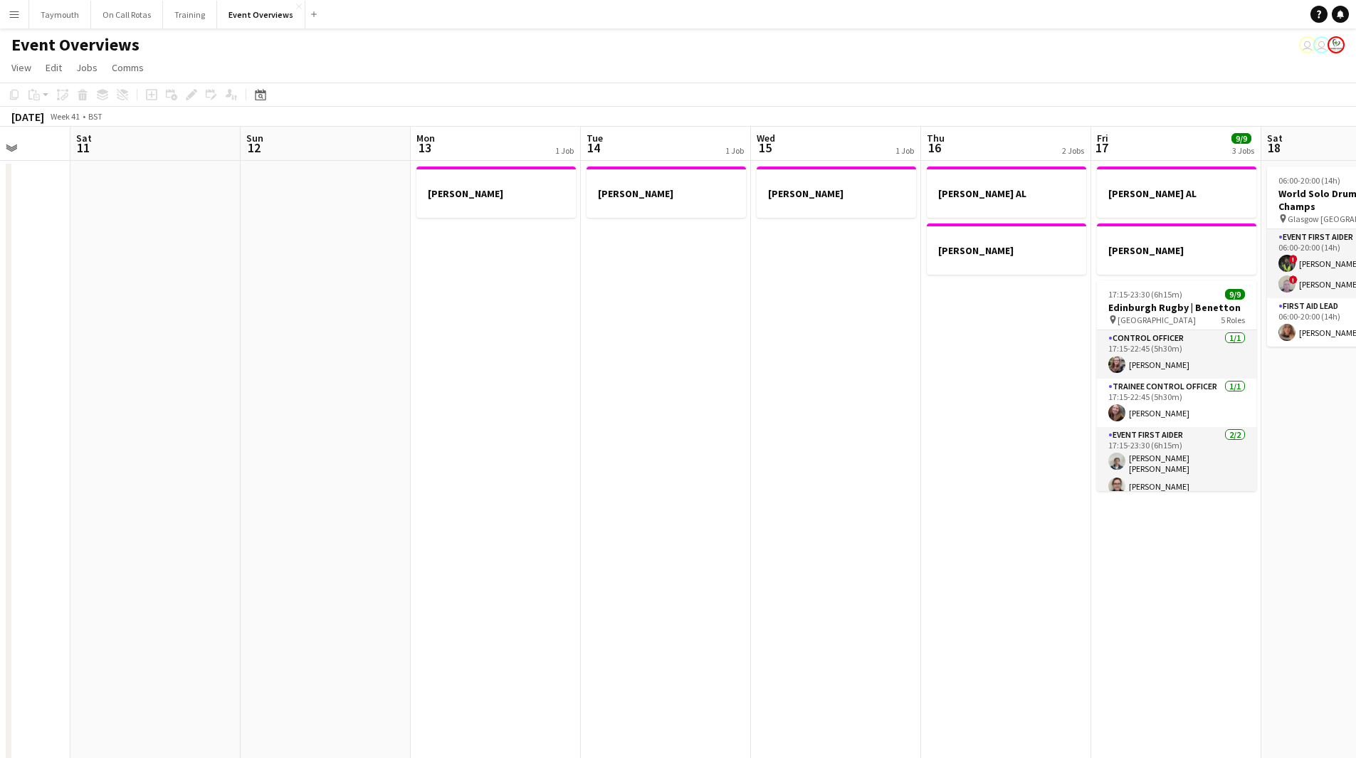
drag, startPoint x: 722, startPoint y: 482, endPoint x: 496, endPoint y: 483, distance: 226.4
click at [496, 483] on app-calendar-viewport "Wed 8 2/2 1 Job Thu 9 3/4 2 Jobs Fri 10 Sat 11 Sun 12 Mon 13 1 Job Tue 14 1 Job…" at bounding box center [678, 772] width 1356 height 1291
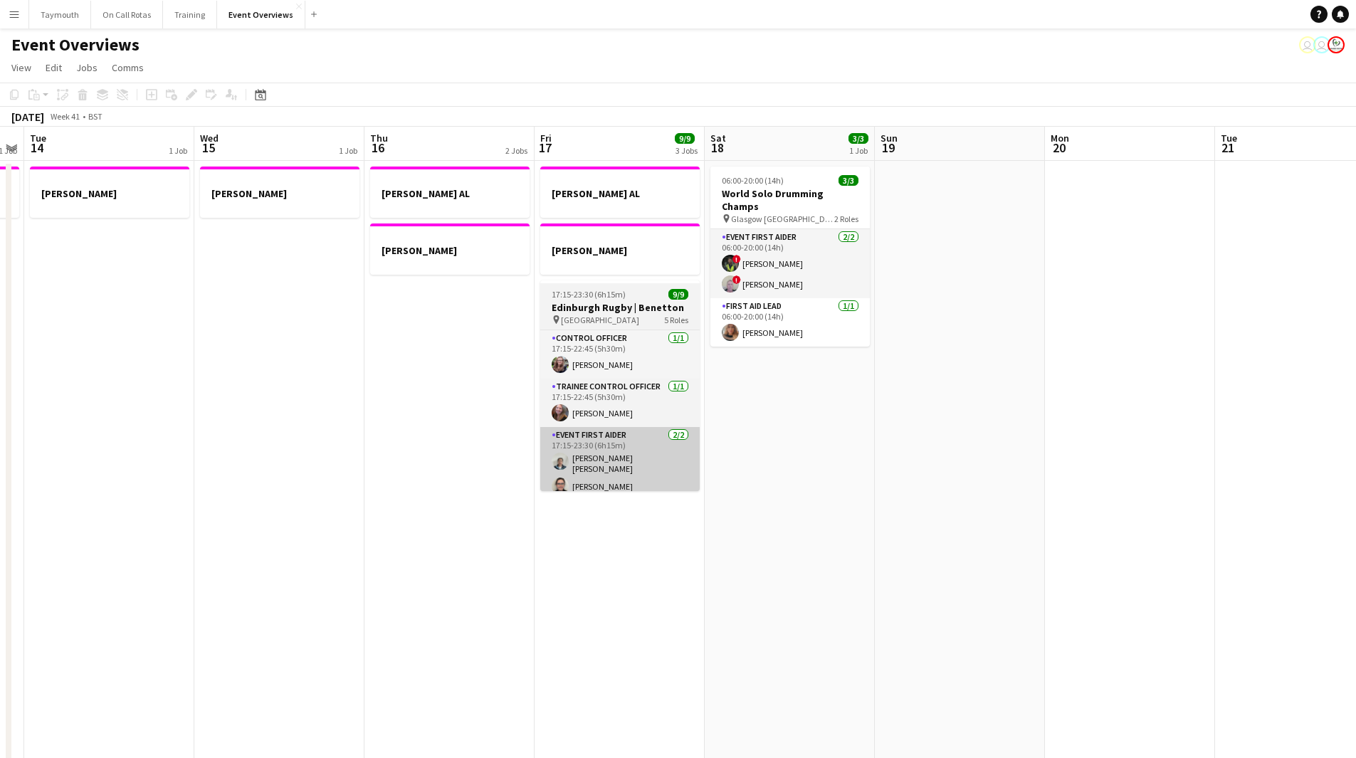
drag, startPoint x: 891, startPoint y: 470, endPoint x: 169, endPoint y: 465, distance: 721.3
click at [194, 483] on app-calendar-viewport "Fri 10 Sat 11 Sun 12 Mon 13 1 Job Tue 14 1 Job Wed 15 1 Job Thu 16 2 Jobs Fri 1…" at bounding box center [678, 772] width 1356 height 1291
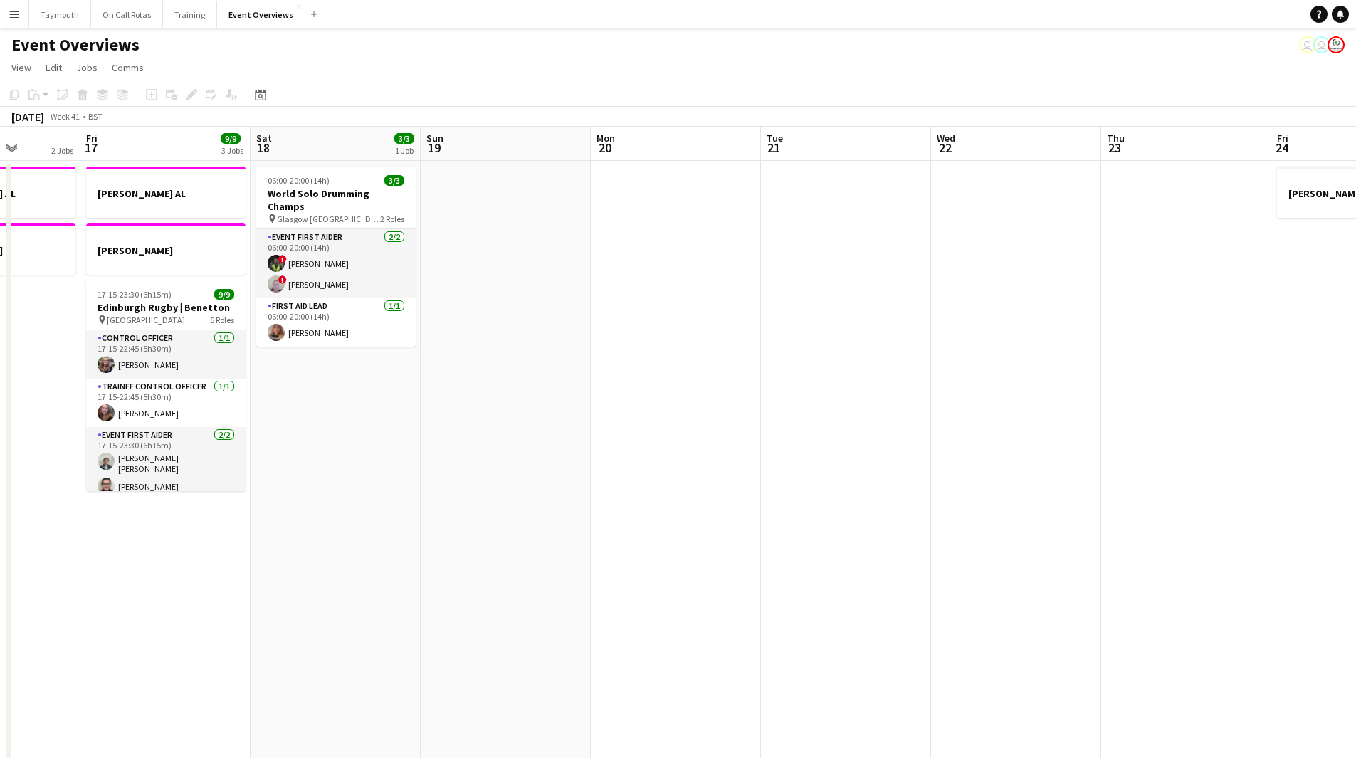
drag, startPoint x: 795, startPoint y: 451, endPoint x: 345, endPoint y: 495, distance: 451.5
click at [344, 508] on app-calendar-viewport "Tue 14 1 Job Wed 15 1 Job Thu 16 2 Jobs Fri 17 9/9 3 Jobs Sat 18 3/3 1 Job Sun …" at bounding box center [678, 772] width 1356 height 1291
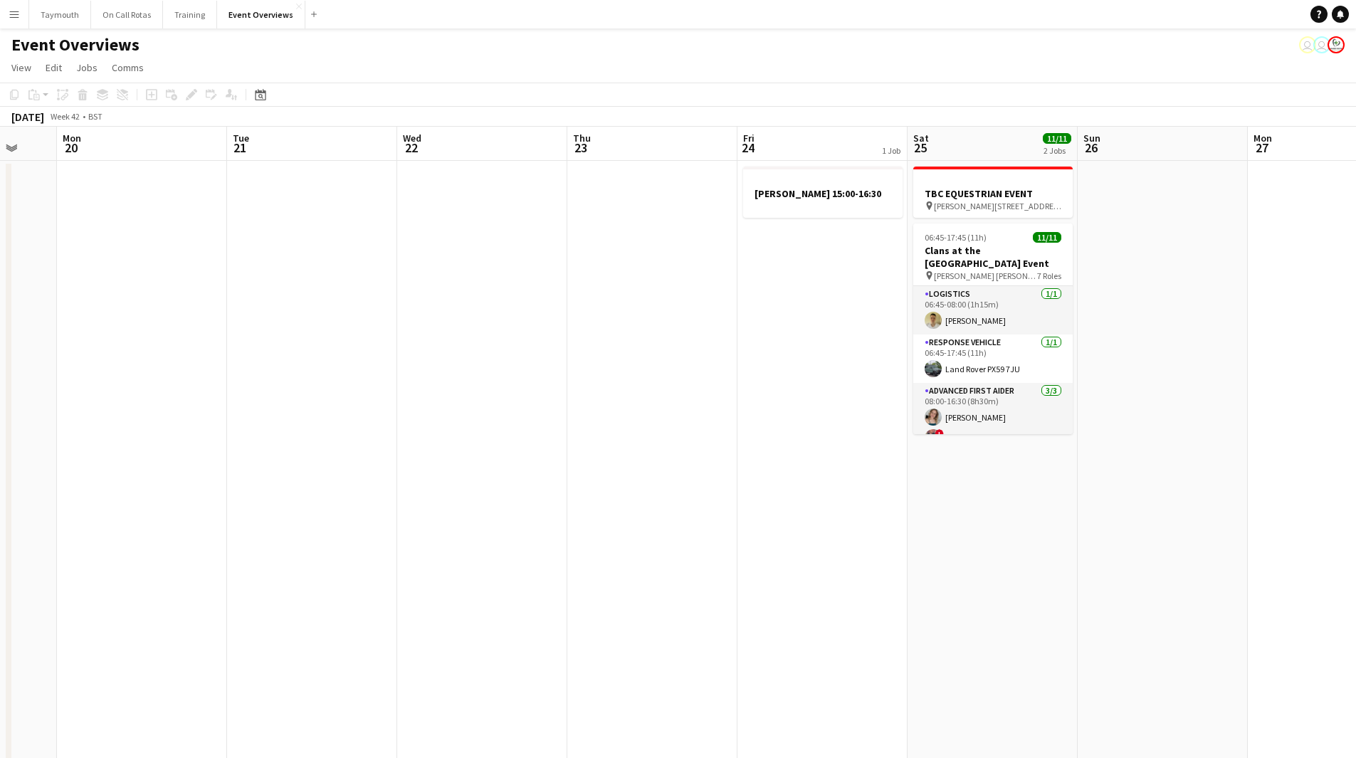
drag, startPoint x: 877, startPoint y: 458, endPoint x: 300, endPoint y: 493, distance: 578.5
click at [308, 505] on app-calendar-viewport "Fri 17 9/9 3 Jobs Sat 18 3/3 1 Job Sun 19 Mon 20 Tue 21 Wed 22 Thu 23 Fri 24 1 …" at bounding box center [678, 772] width 1356 height 1291
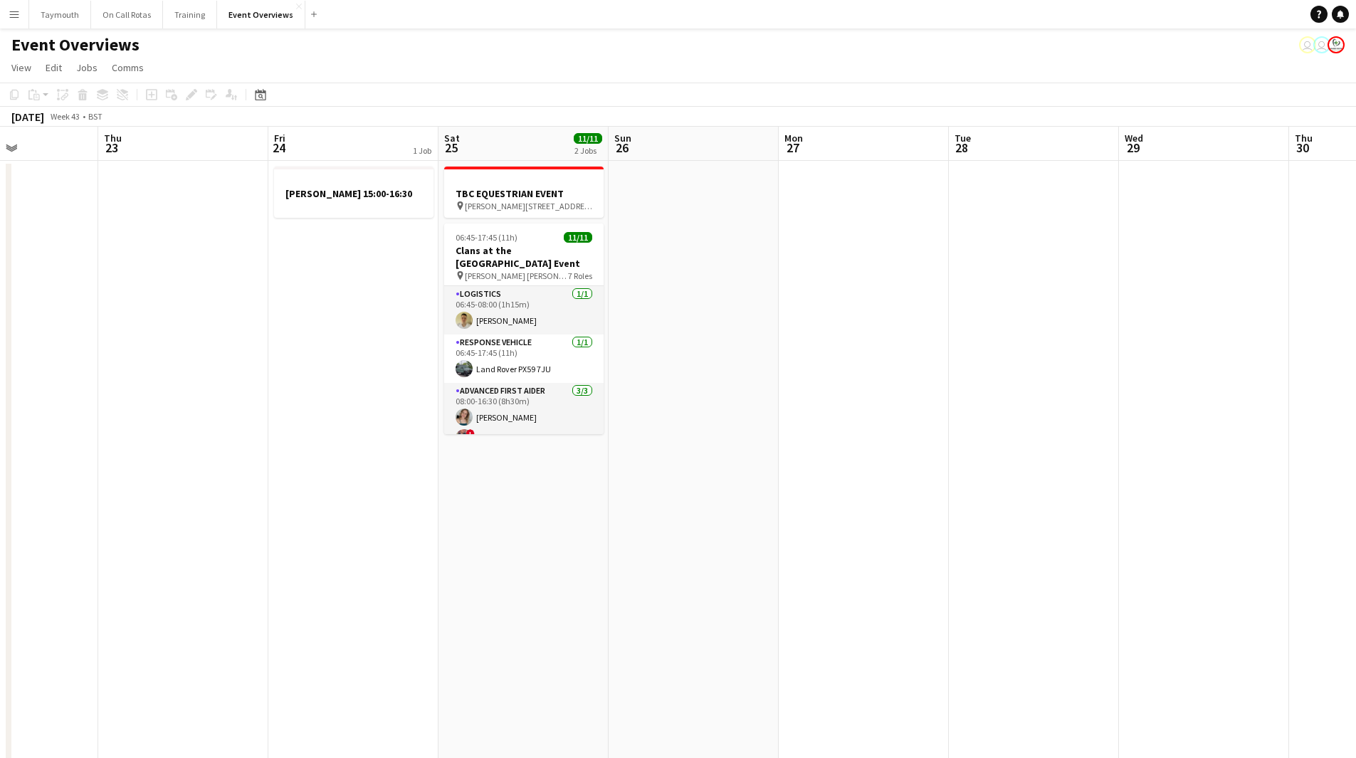
drag, startPoint x: 926, startPoint y: 510, endPoint x: 84, endPoint y: 549, distance: 843.3
click at [132, 554] on app-calendar-viewport "Mon 20 Tue 21 Wed 22 Thu 23 Fri 24 1 Job Sat 25 11/11 2 Jobs Sun 26 Mon 27 Tue …" at bounding box center [678, 772] width 1356 height 1291
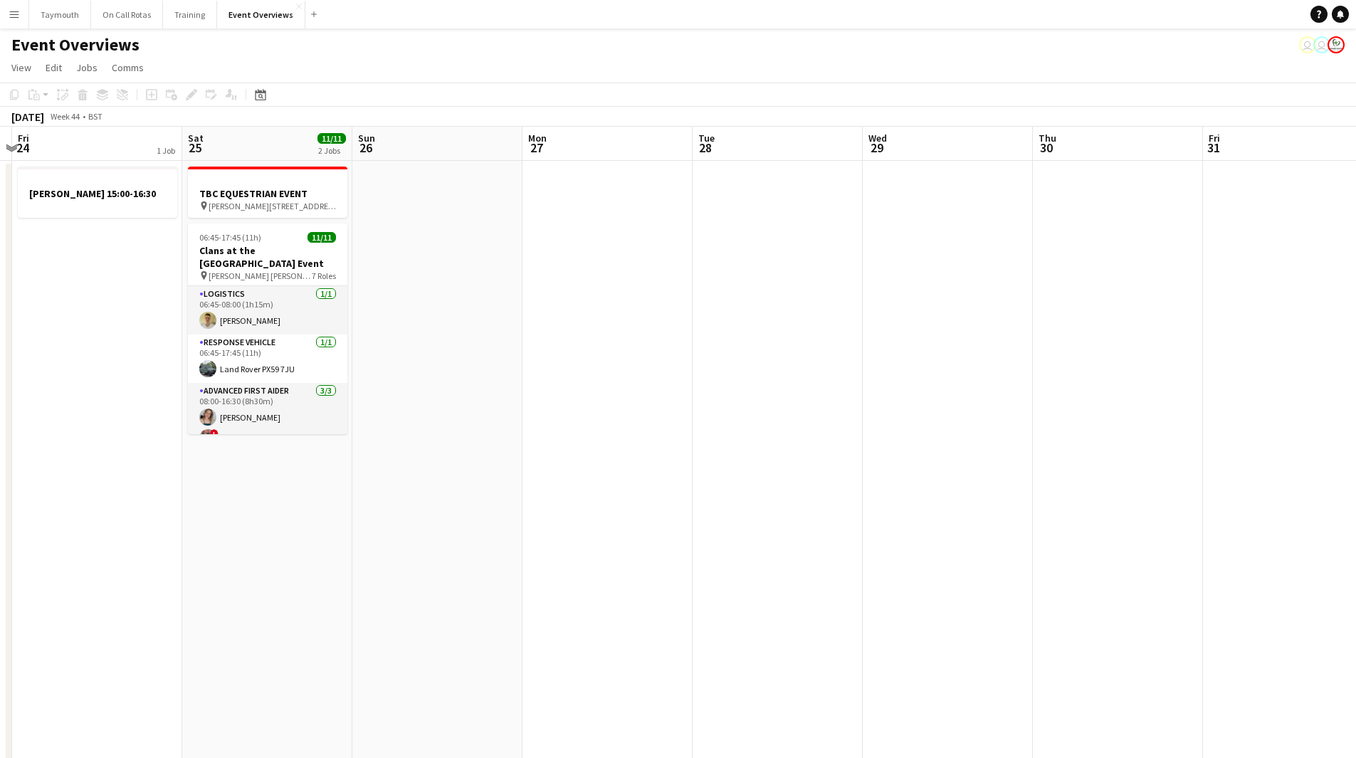
drag, startPoint x: 301, startPoint y: 544, endPoint x: 1086, endPoint y: 555, distance: 784.8
click at [1273, 515] on app-calendar-viewport "Tue 21 Wed 22 Thu 23 Fri 24 1 Job Sat 25 11/11 2 Jobs Sun 26 Mon 27 Tue 28 Wed …" at bounding box center [678, 772] width 1356 height 1291
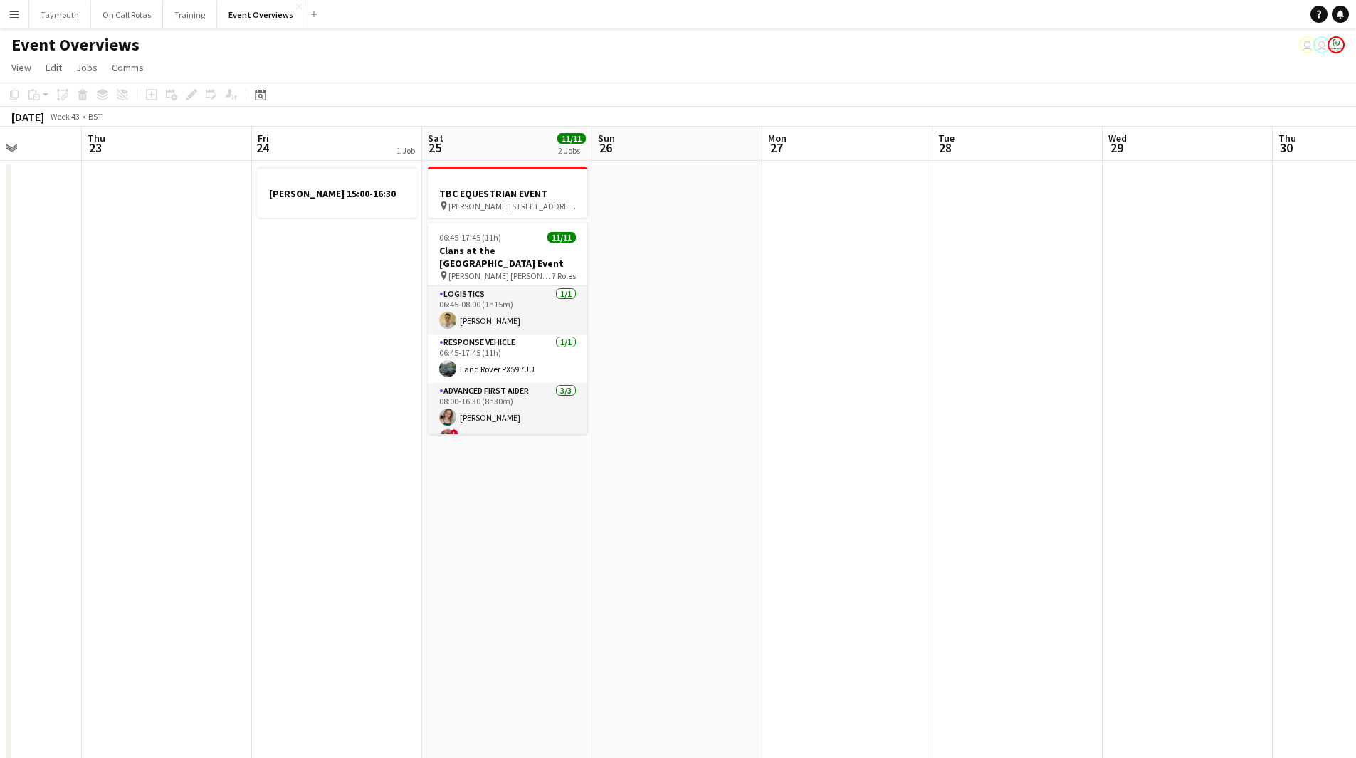
scroll to position [0, 419]
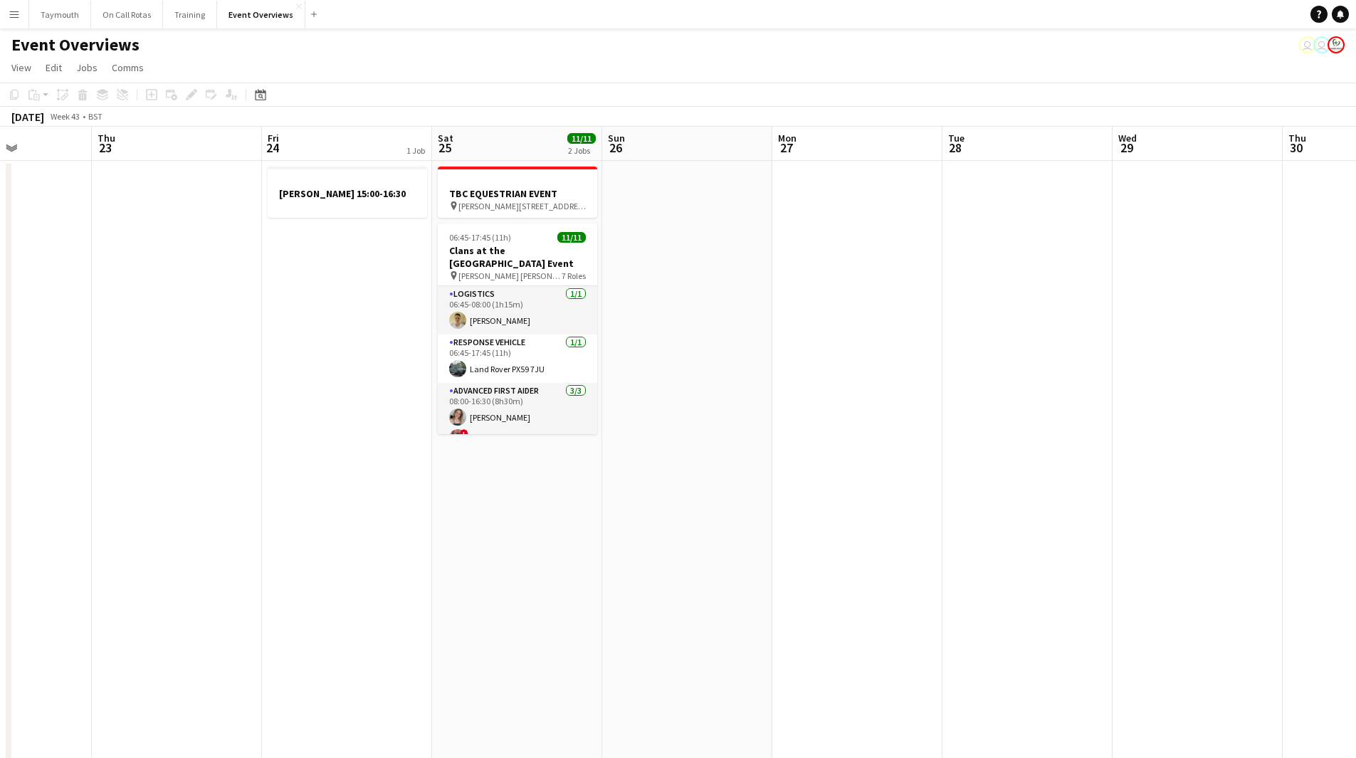
drag, startPoint x: 507, startPoint y: 645, endPoint x: 605, endPoint y: 630, distance: 98.7
click at [605, 630] on app-calendar-viewport "Mon 20 Tue 21 Wed 22 Thu 23 Fri 24 1 Job Sat 25 11/11 2 Jobs Sun 26 Mon 27 Tue …" at bounding box center [678, 772] width 1356 height 1291
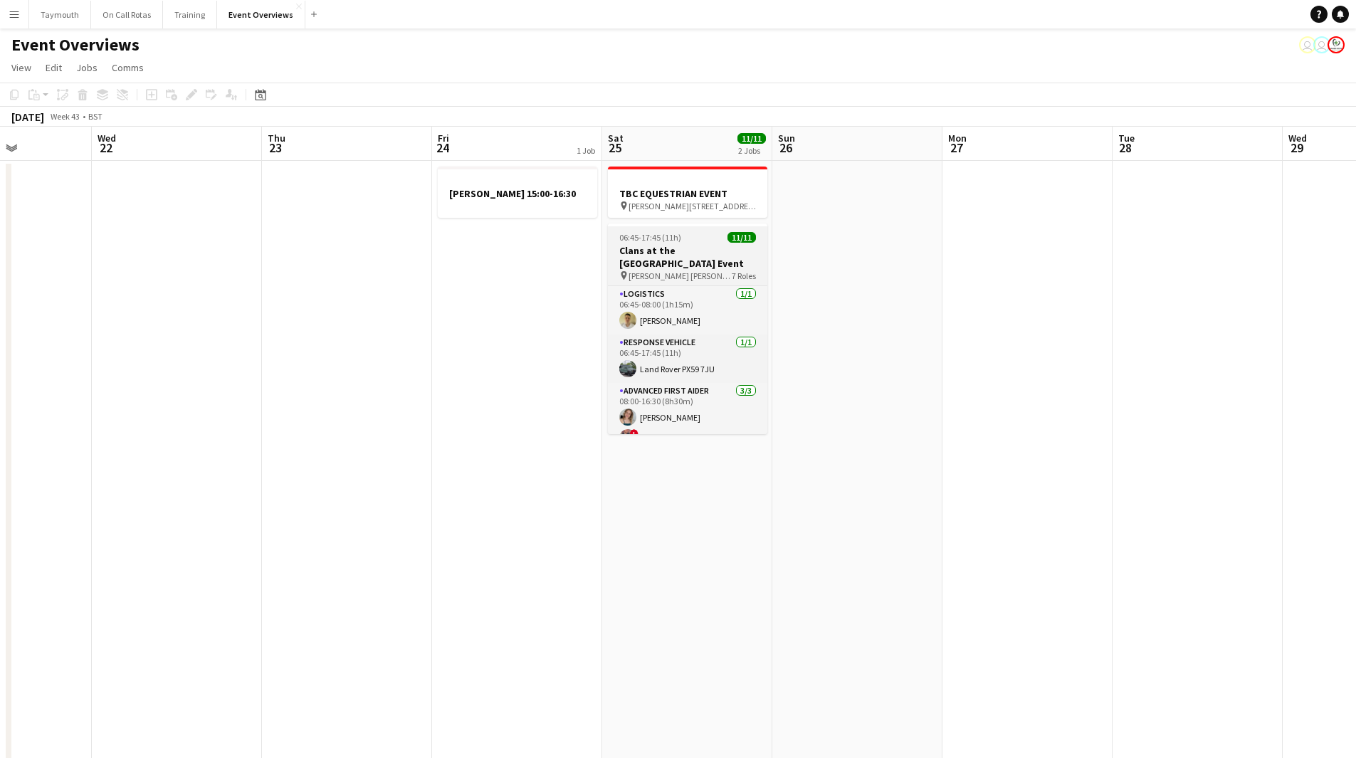
click at [674, 234] on span "06:45-17:45 (11h)" at bounding box center [650, 237] width 62 height 11
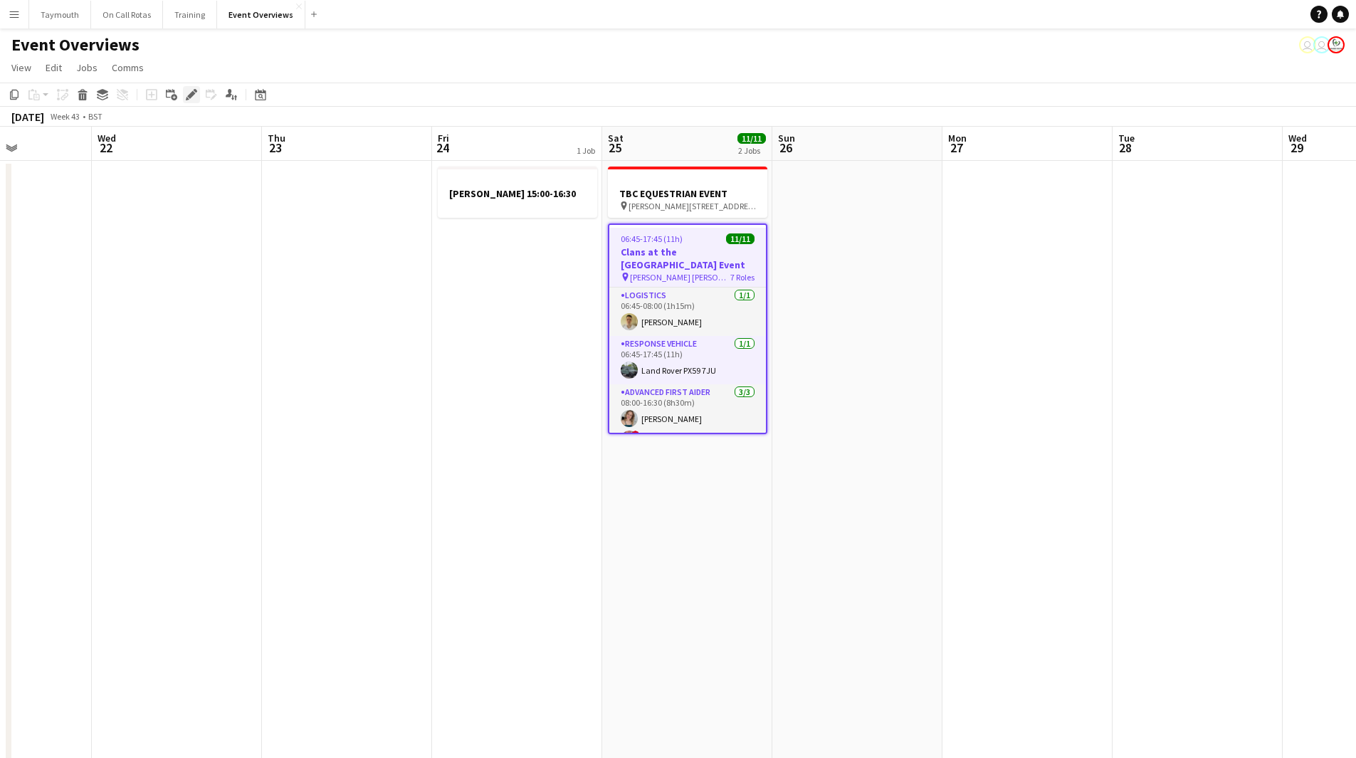
click at [194, 95] on icon at bounding box center [191, 95] width 8 height 8
type input "**********"
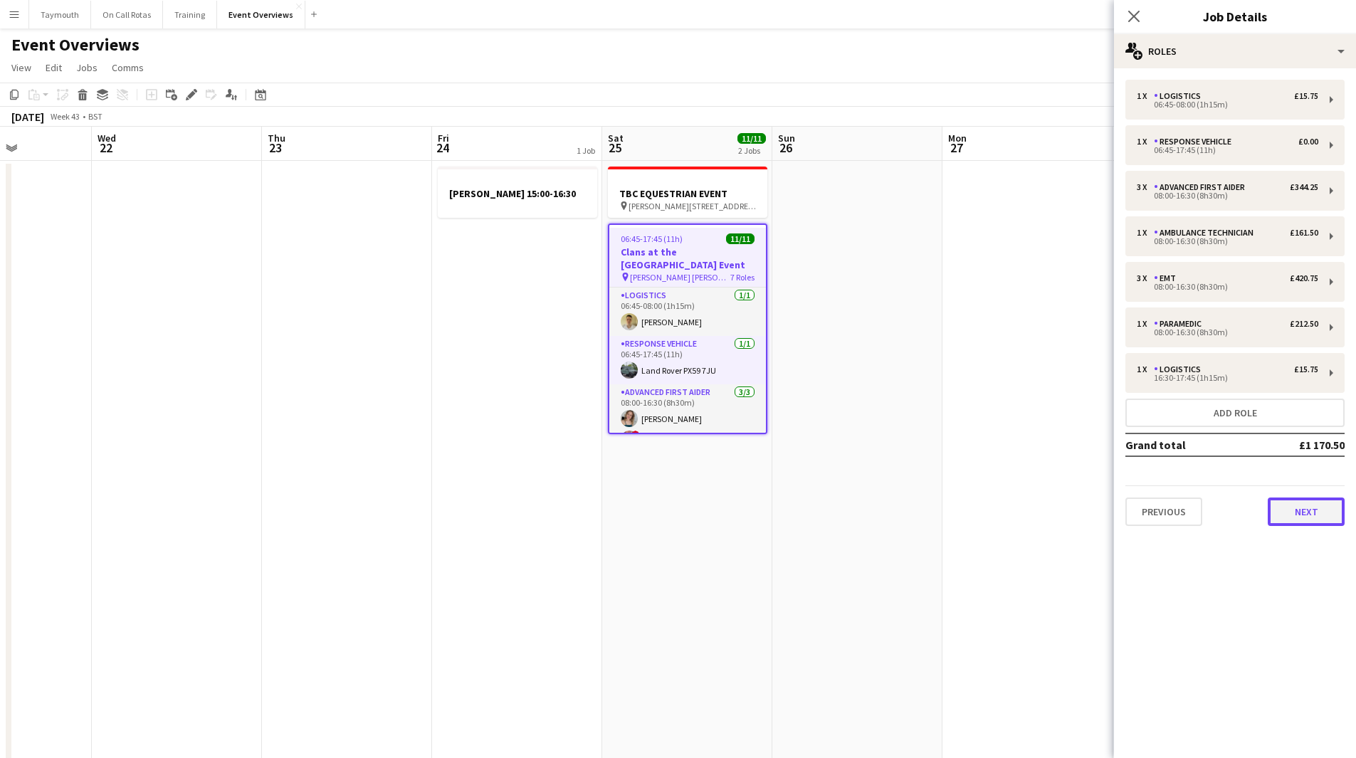
click at [1288, 515] on button "Next" at bounding box center [1306, 512] width 77 height 28
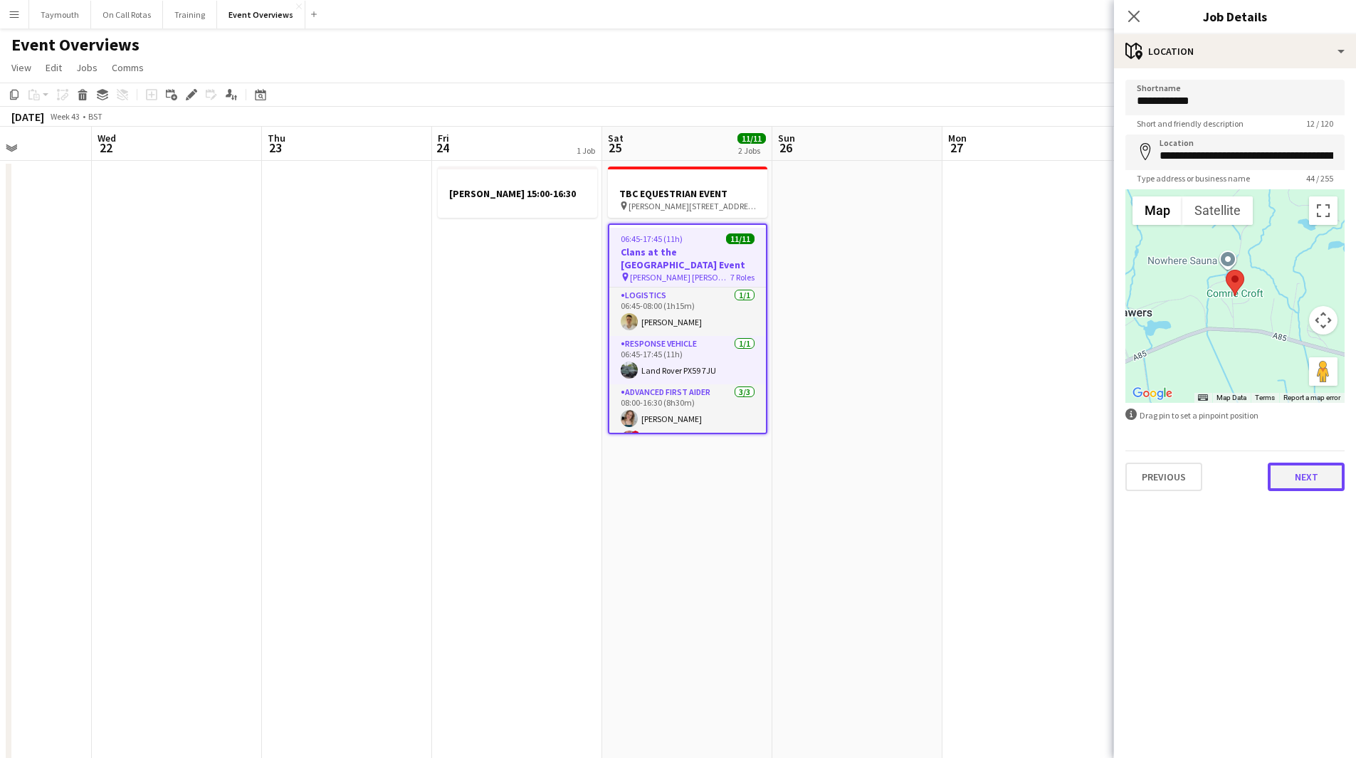
click at [1307, 476] on button "Next" at bounding box center [1306, 477] width 77 height 28
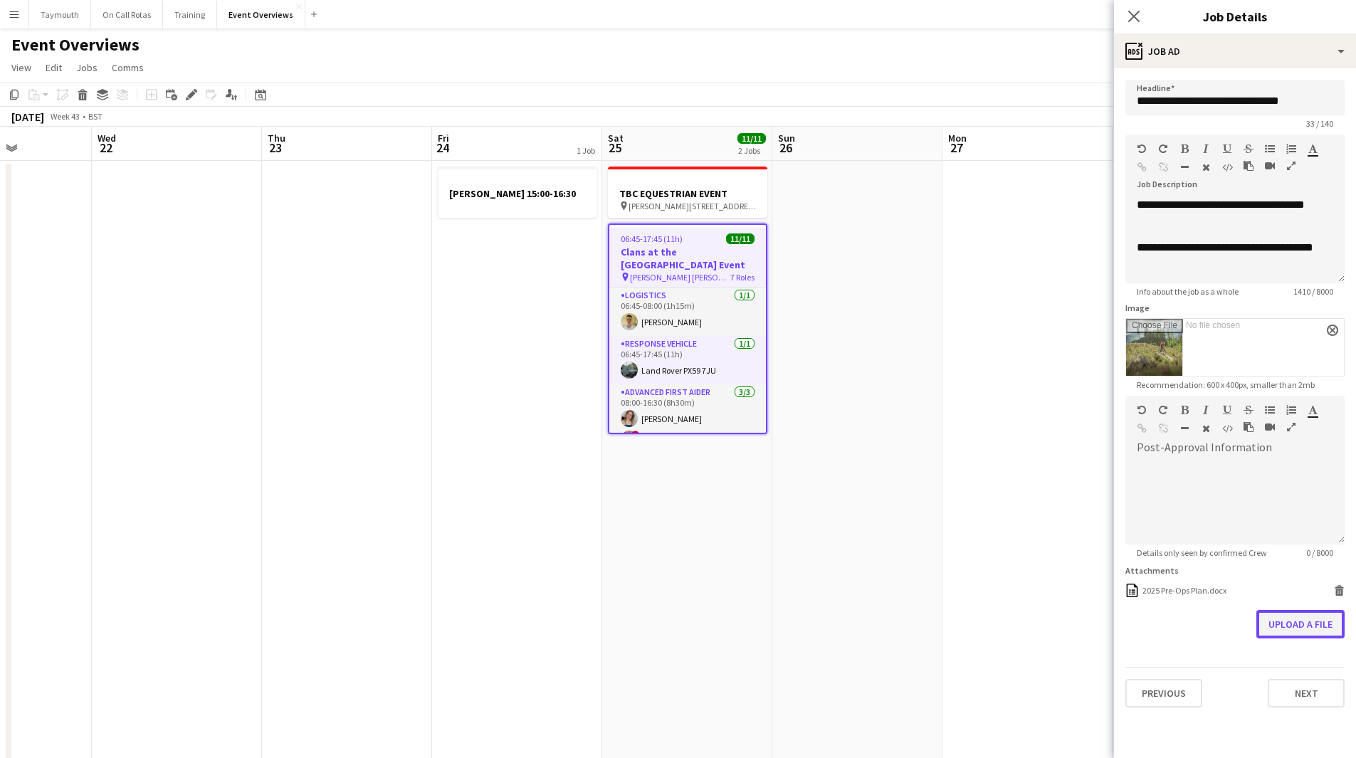
click at [1289, 634] on button "Upload a file" at bounding box center [1301, 624] width 88 height 28
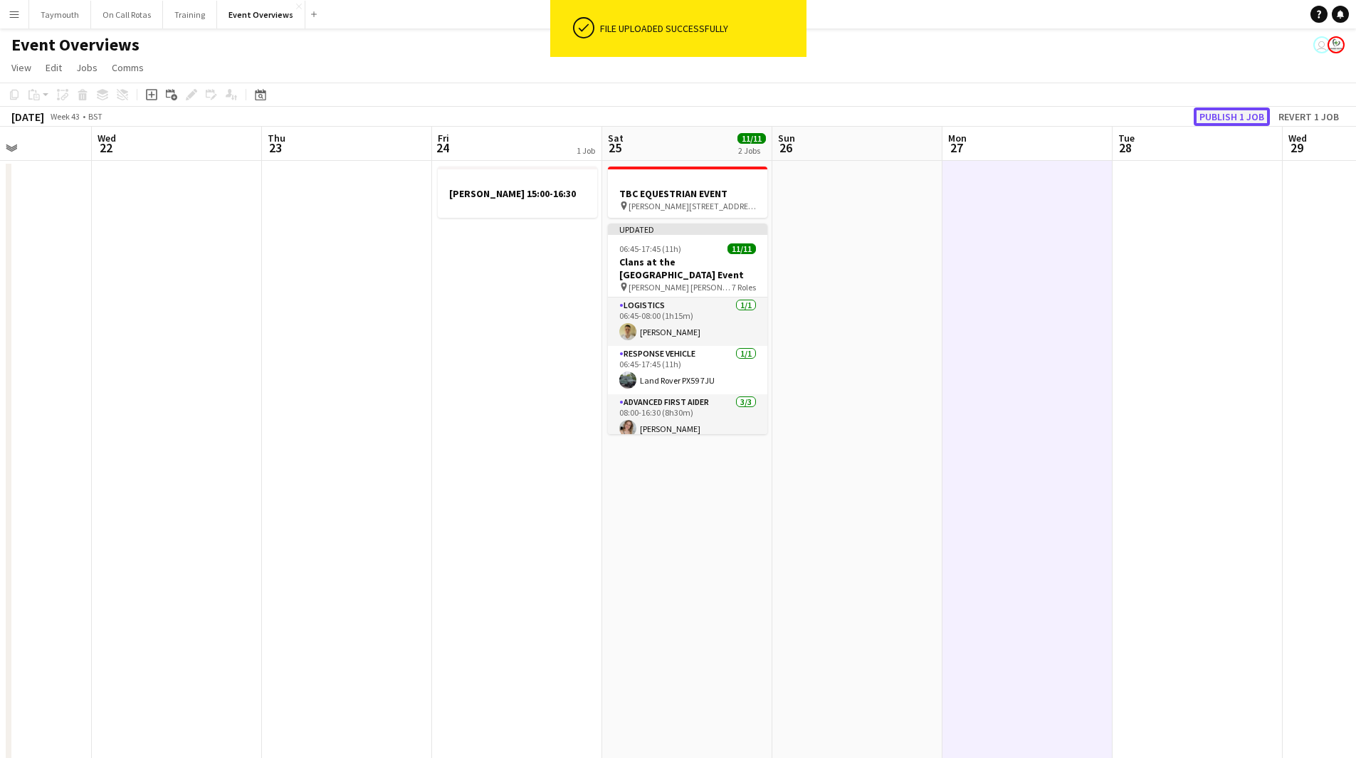
click at [1228, 109] on button "Publish 1 job" at bounding box center [1232, 117] width 76 height 19
